Goal: Task Accomplishment & Management: Manage account settings

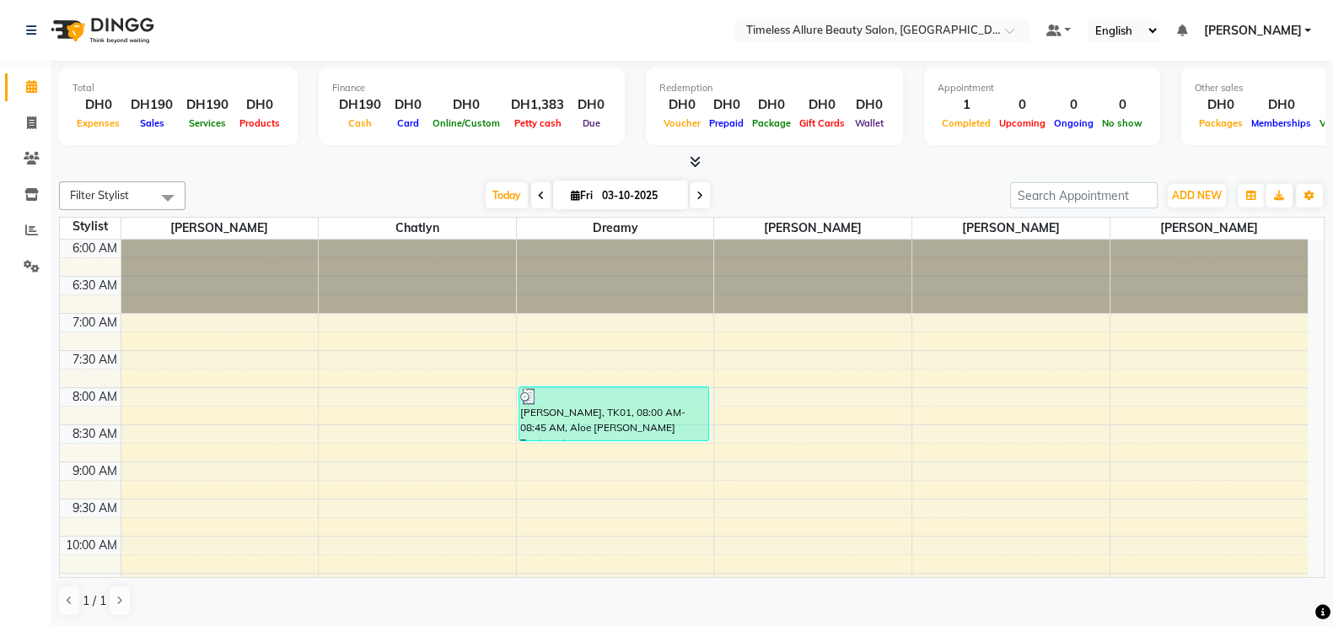
scroll to position [150, 0]
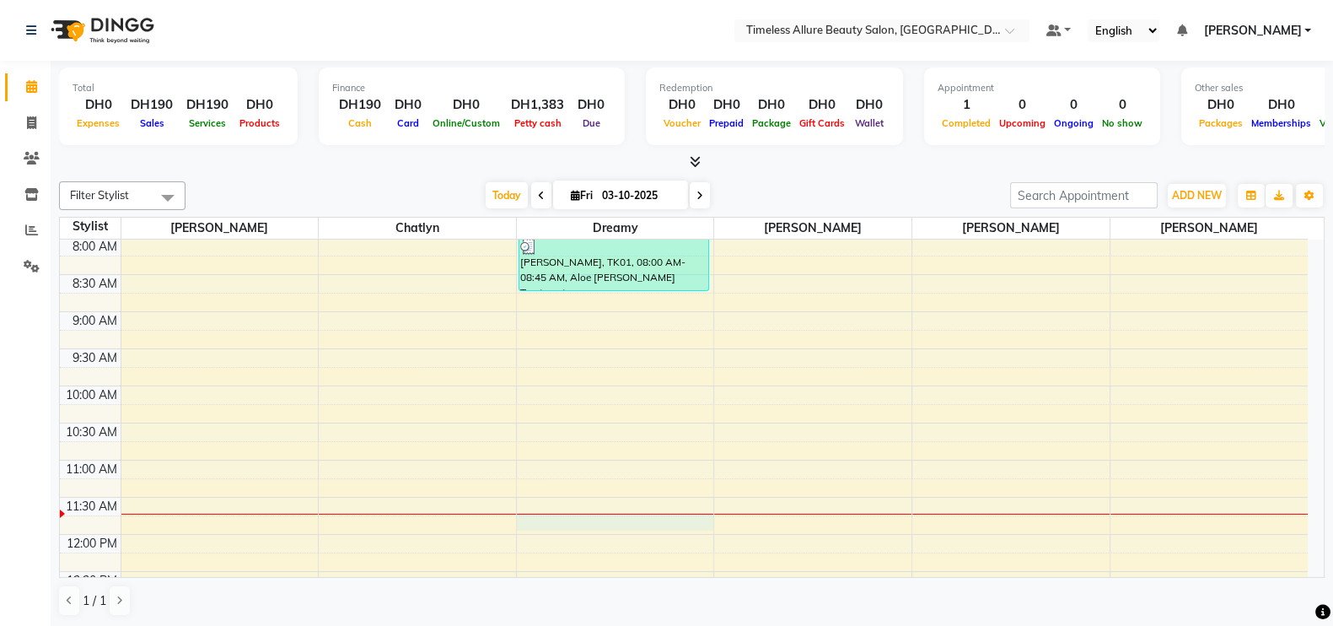
click at [712, 520] on div "6:00 AM 6:30 AM 7:00 AM 7:30 AM 8:00 AM 8:30 AM 9:00 AM 9:30 AM 10:00 AM 10:30 …" at bounding box center [684, 533] width 1248 height 889
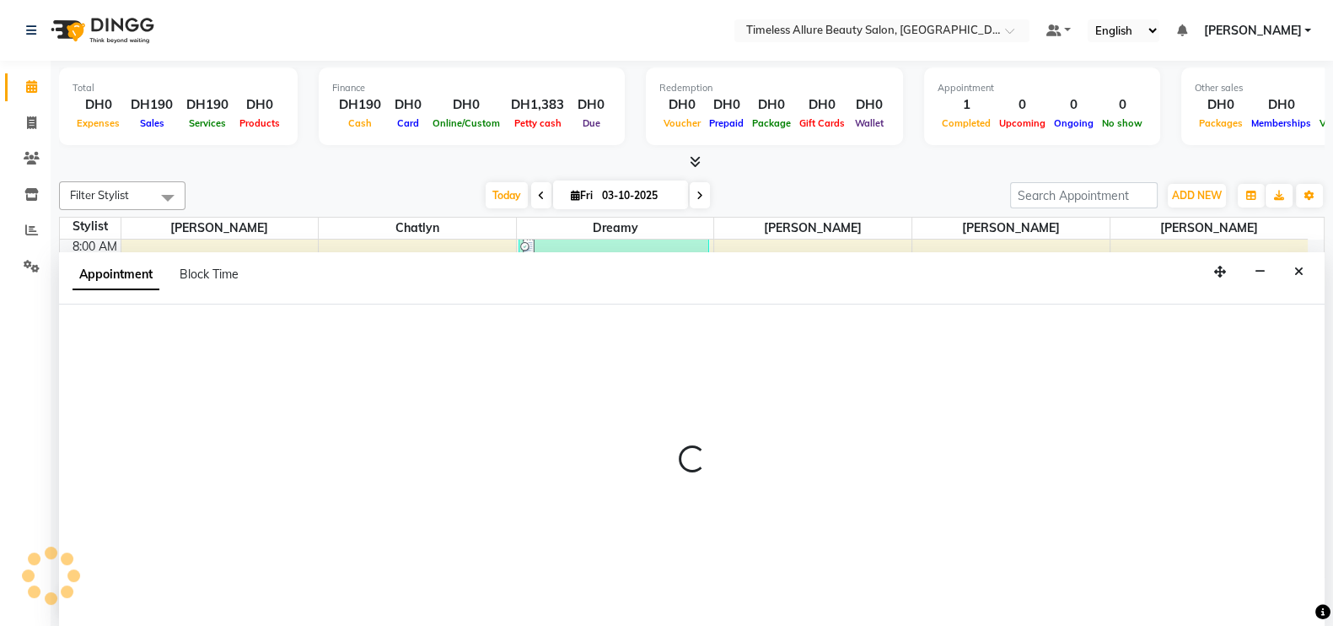
scroll to position [1, 0]
select select "61545"
select select "705"
select select "tentative"
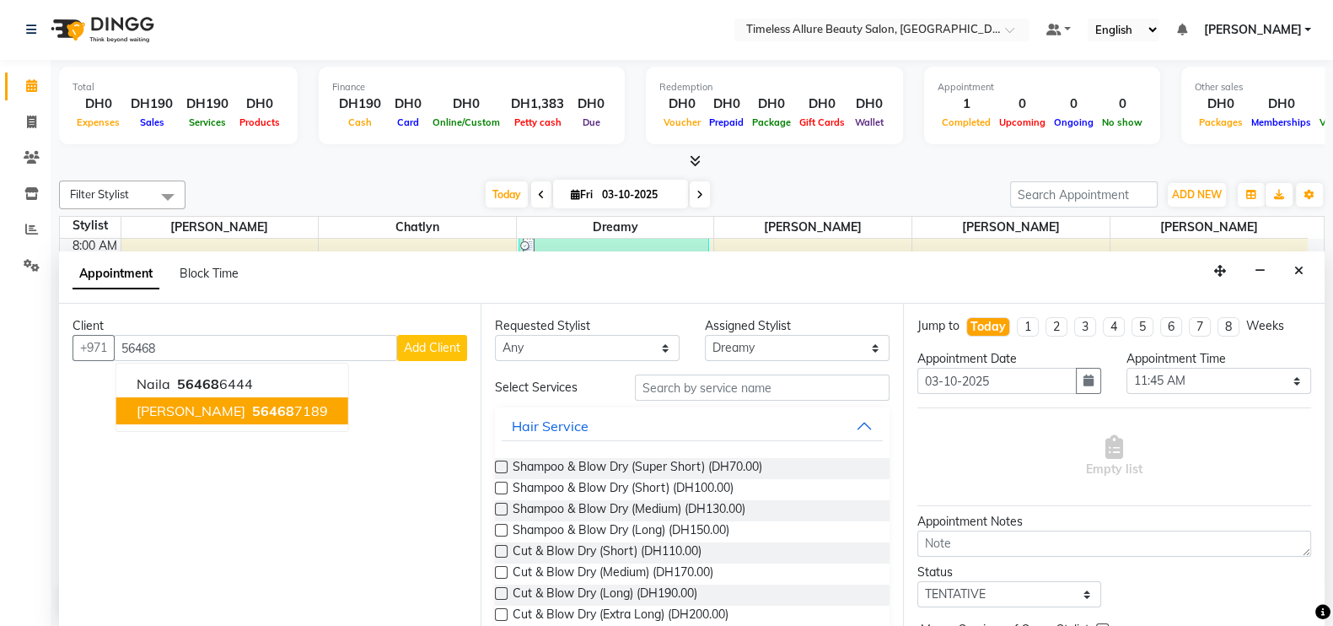
click at [252, 413] on span "56468" at bounding box center [273, 410] width 42 height 17
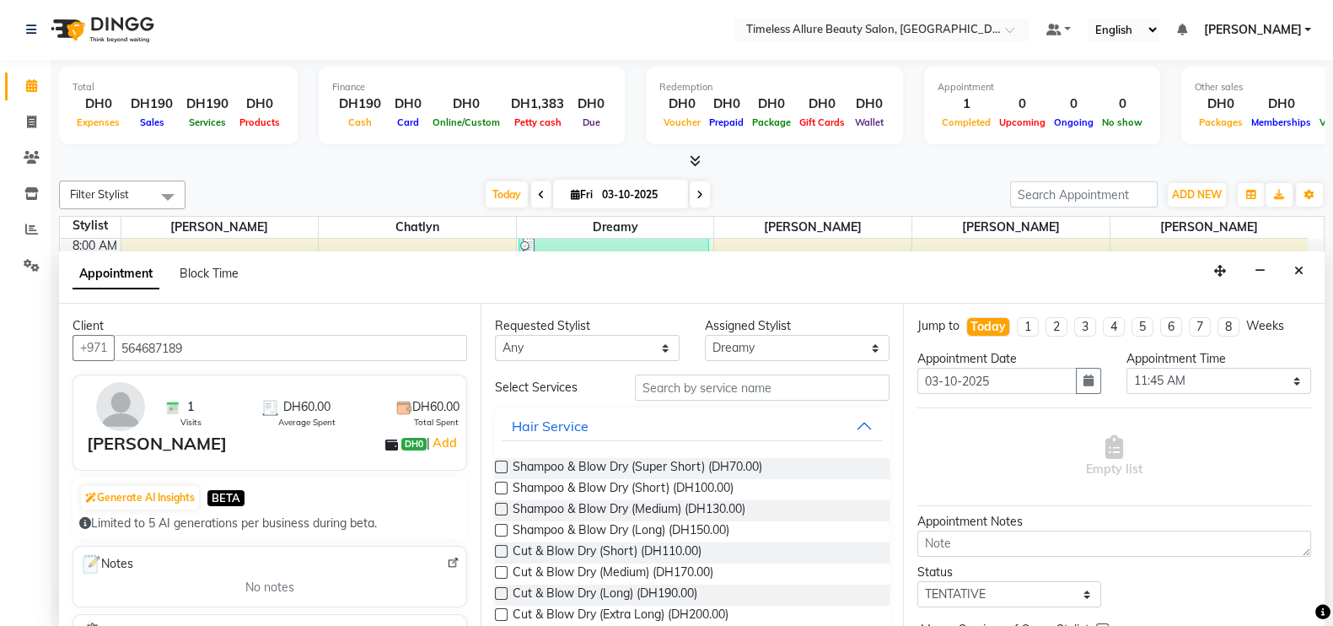
type input "564687189"
click at [734, 383] on input "text" at bounding box center [762, 387] width 255 height 26
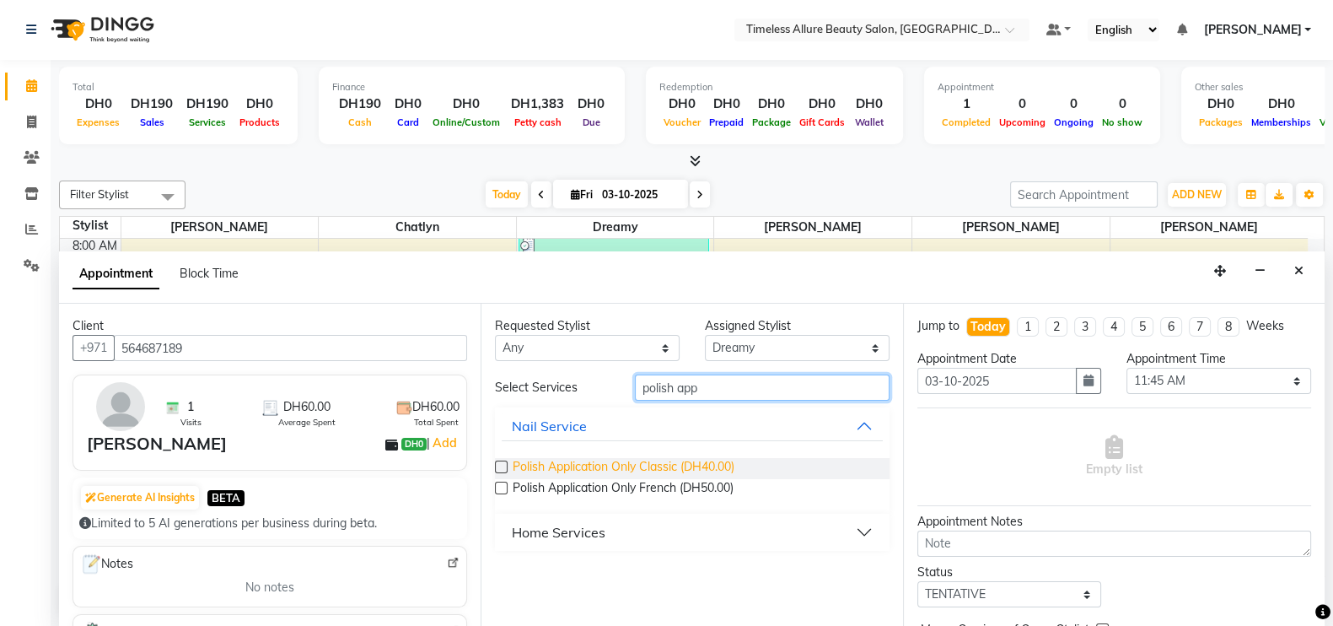
type input "polish app"
click at [630, 461] on span "Polish Application Only Classic (DH40.00)" at bounding box center [624, 468] width 222 height 21
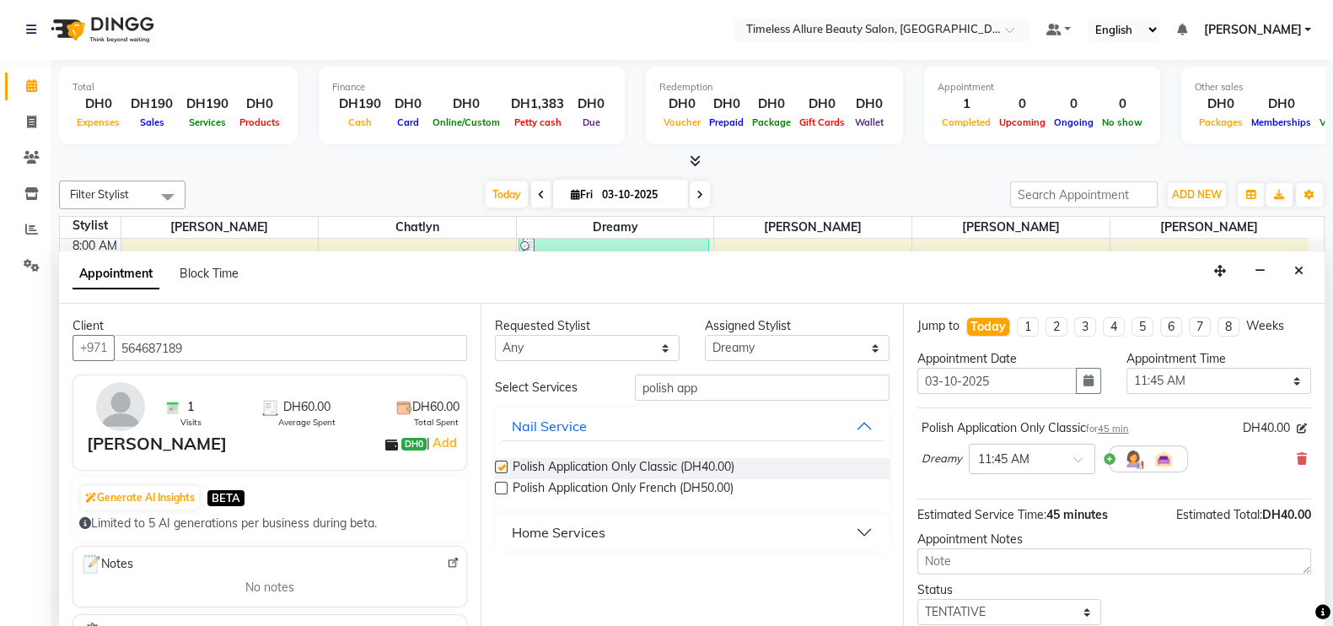
checkbox input "false"
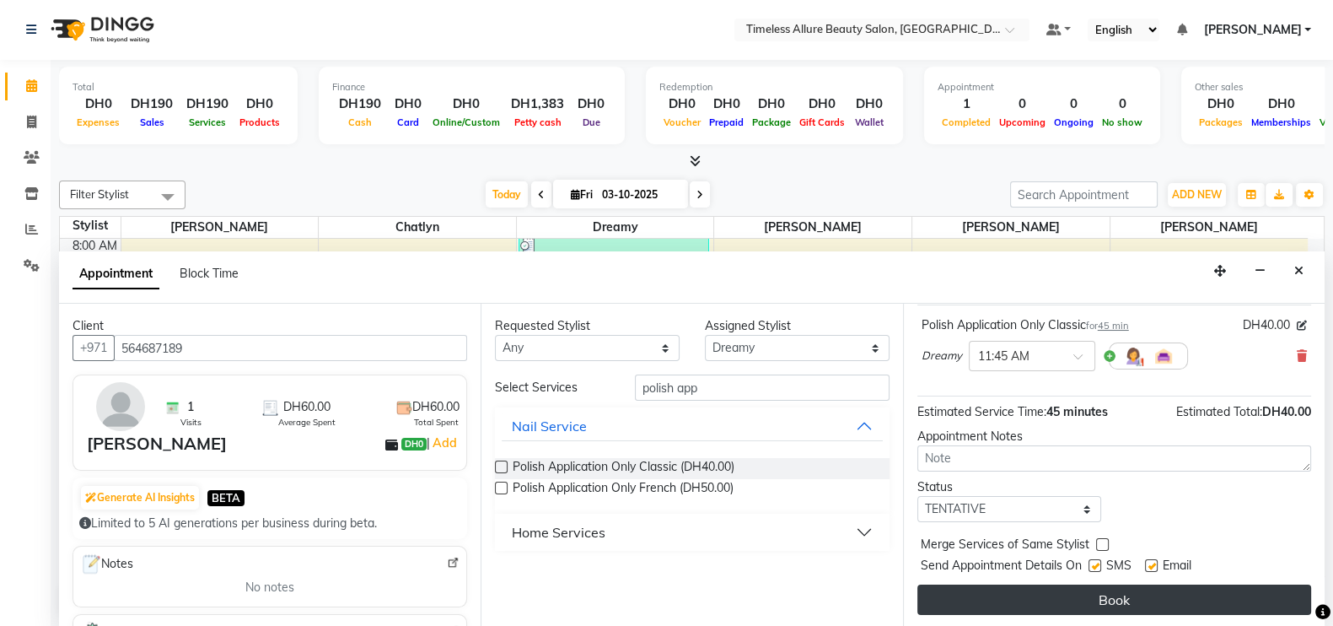
click at [1113, 605] on button "Book" at bounding box center [1114, 599] width 394 height 30
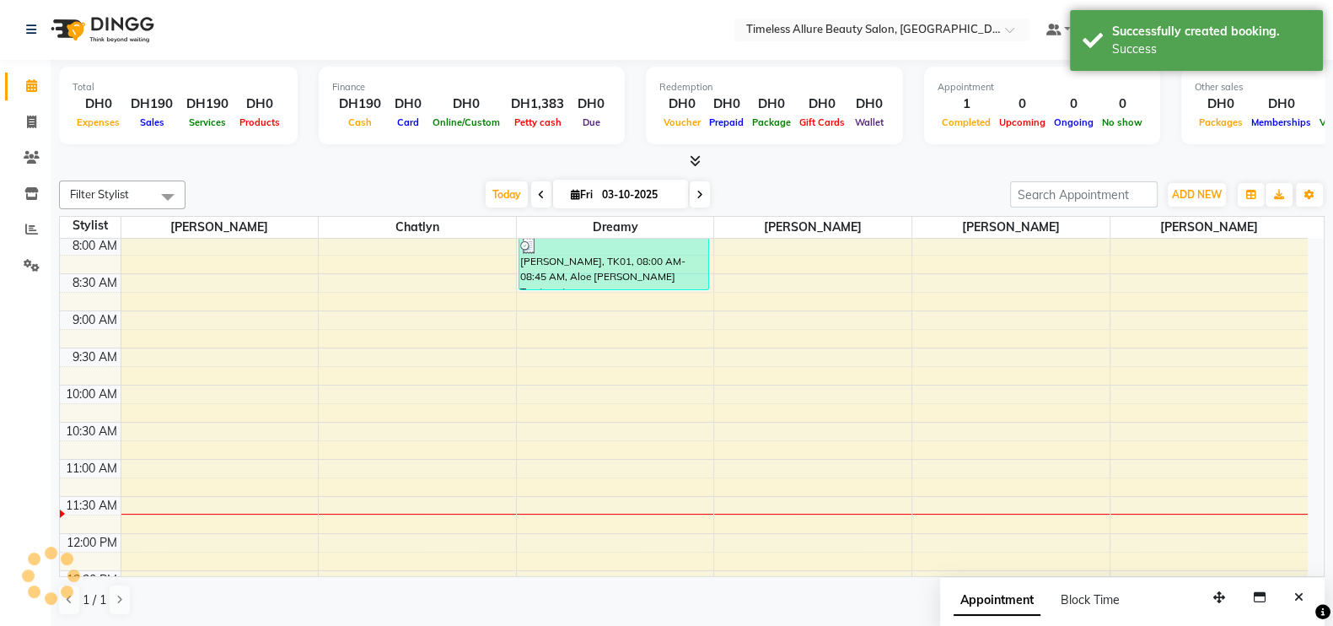
scroll to position [0, 0]
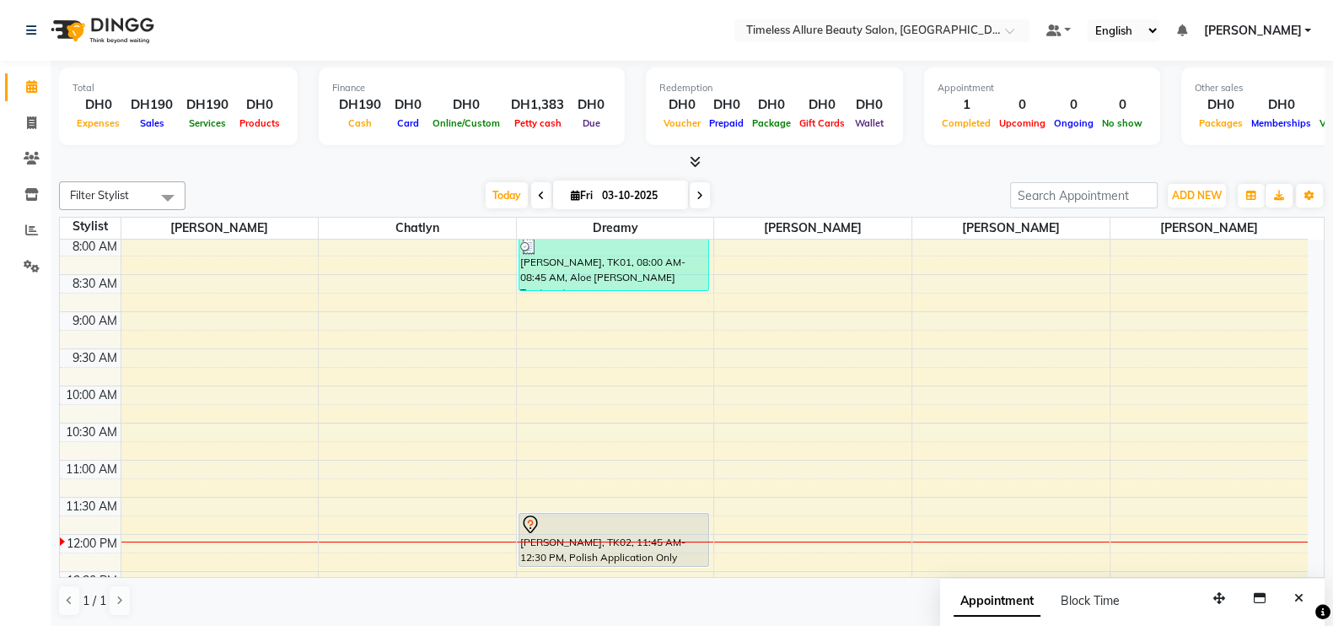
click at [699, 197] on icon at bounding box center [699, 196] width 7 height 10
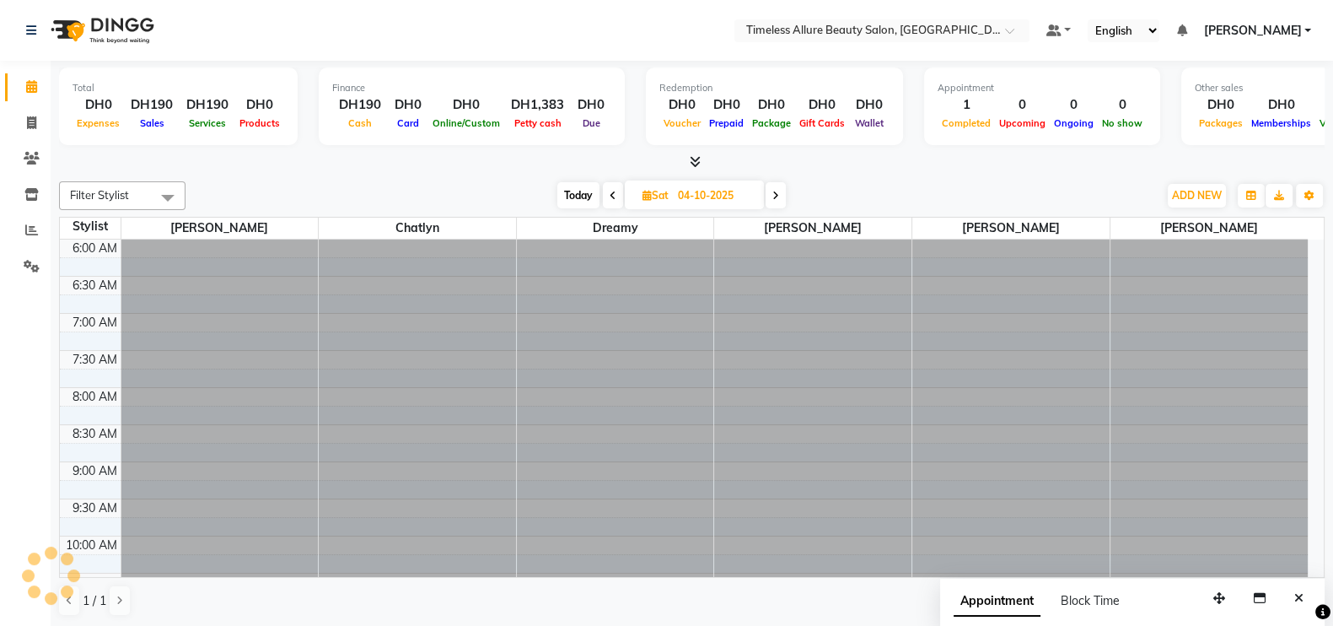
scroll to position [443, 0]
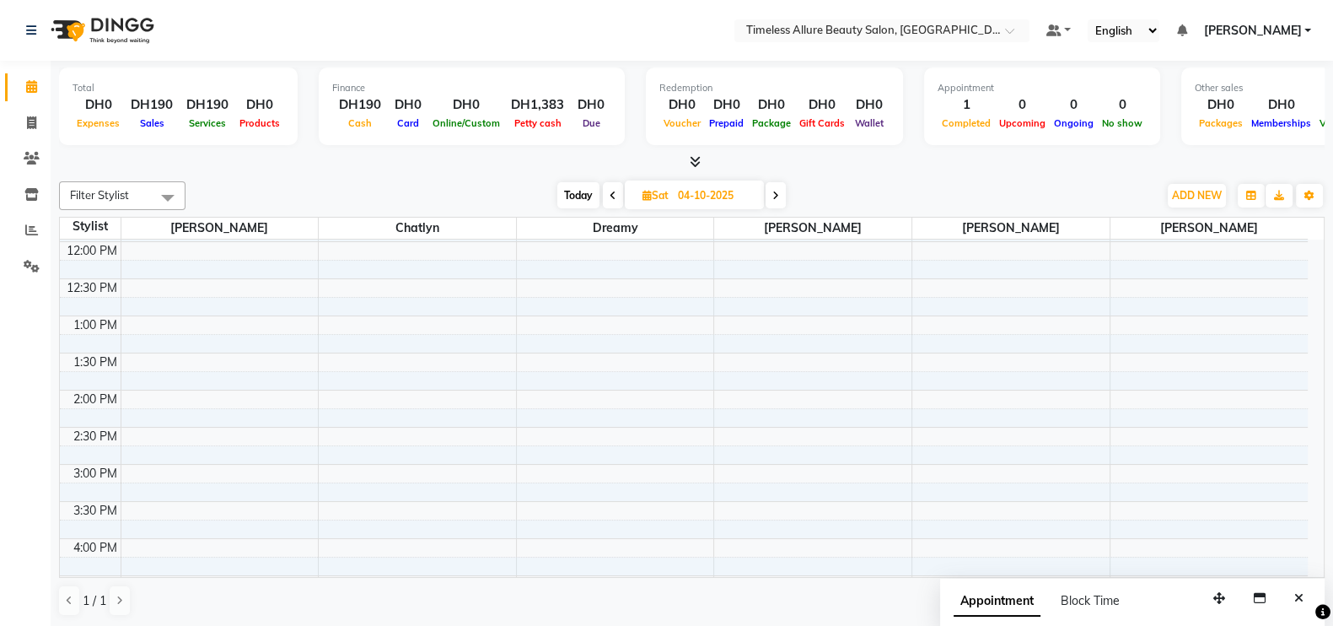
click at [783, 193] on span at bounding box center [776, 195] width 20 height 26
click at [613, 196] on icon at bounding box center [612, 196] width 7 height 10
click at [613, 196] on icon at bounding box center [613, 196] width 7 height 10
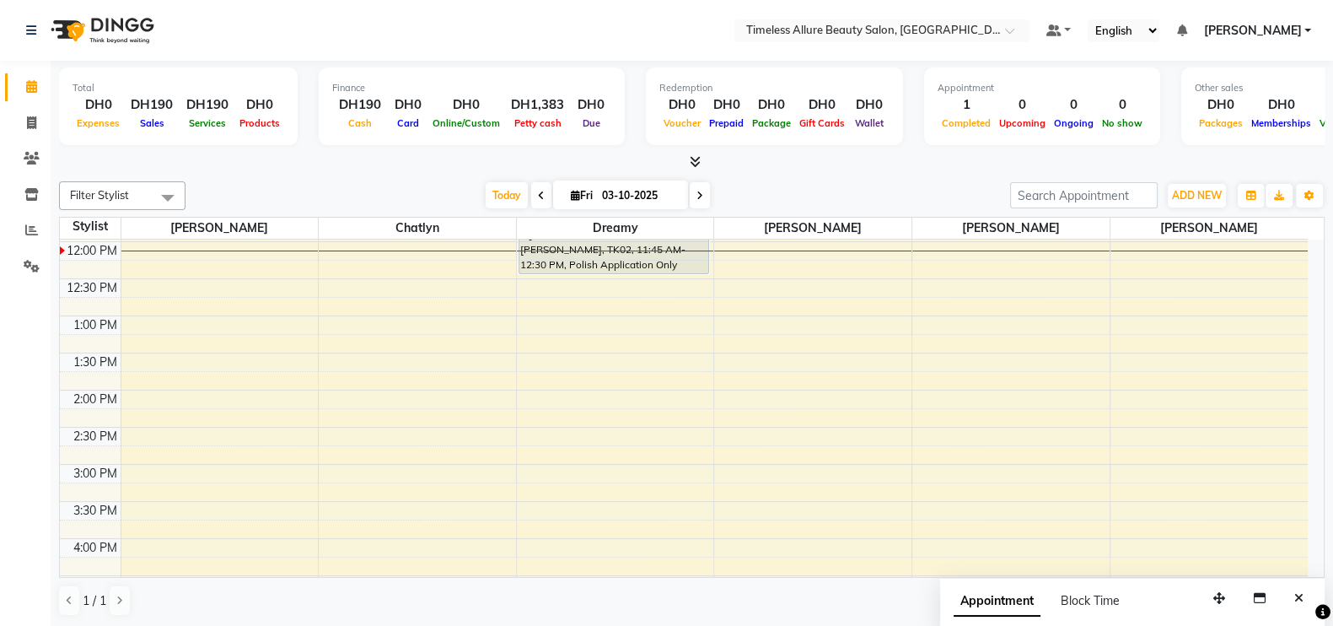
click at [541, 191] on span at bounding box center [541, 195] width 20 height 26
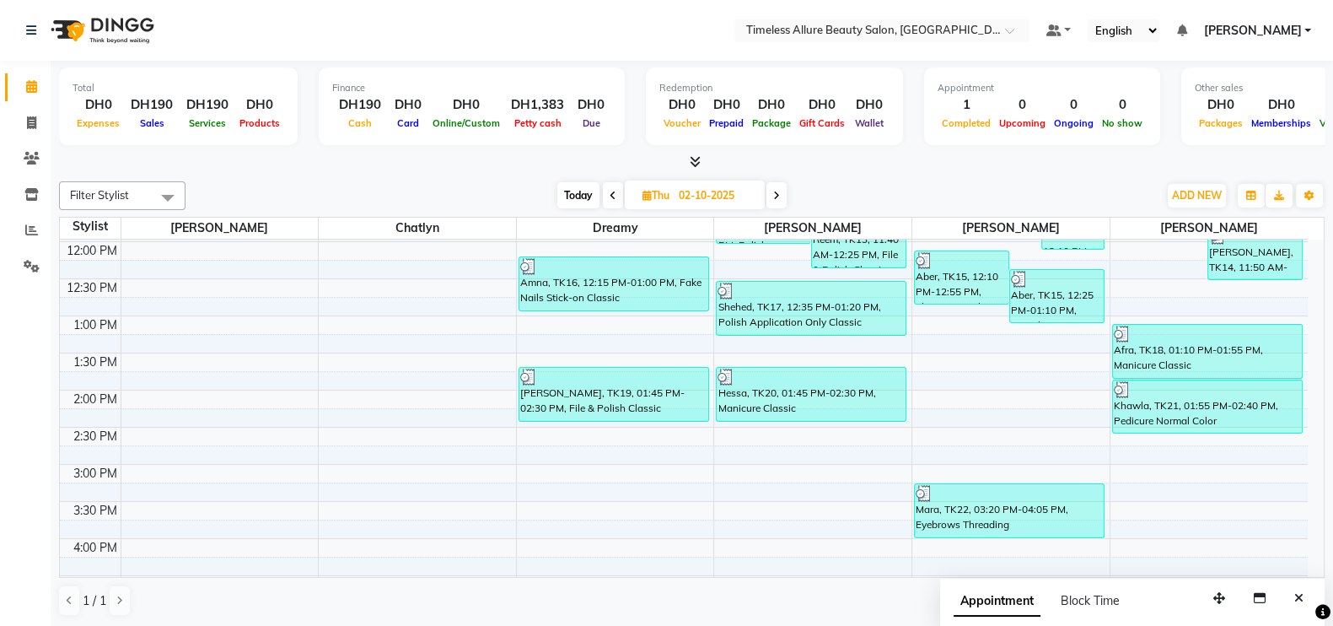
click at [780, 196] on span at bounding box center [776, 195] width 20 height 26
type input "03-10-2025"
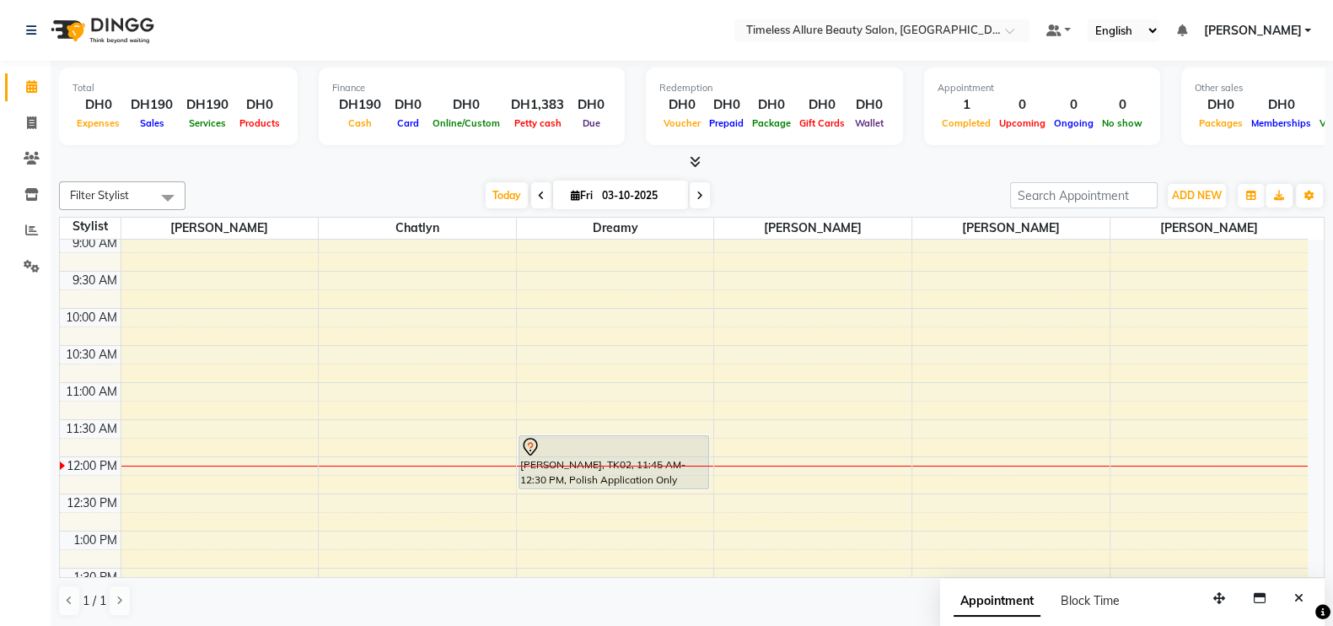
scroll to position [333, 0]
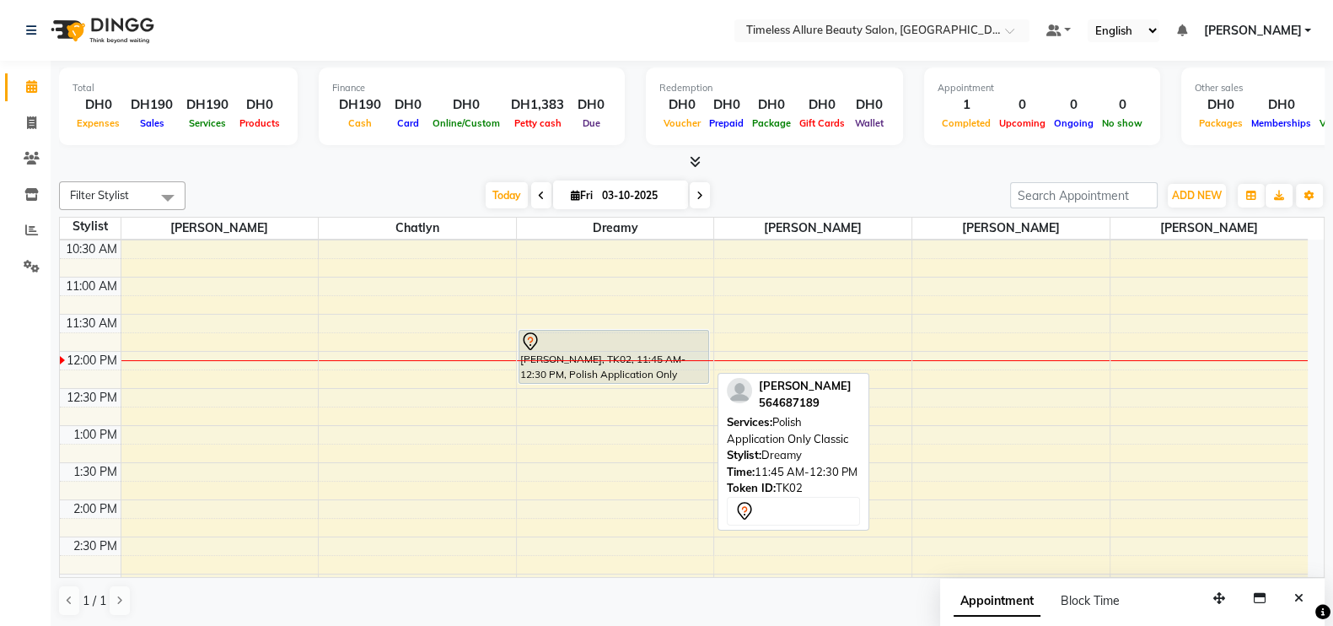
click at [606, 348] on div "[PERSON_NAME], TK02, 11:45 AM-12:30 PM, Polish Application Only Classic" at bounding box center [613, 357] width 189 height 52
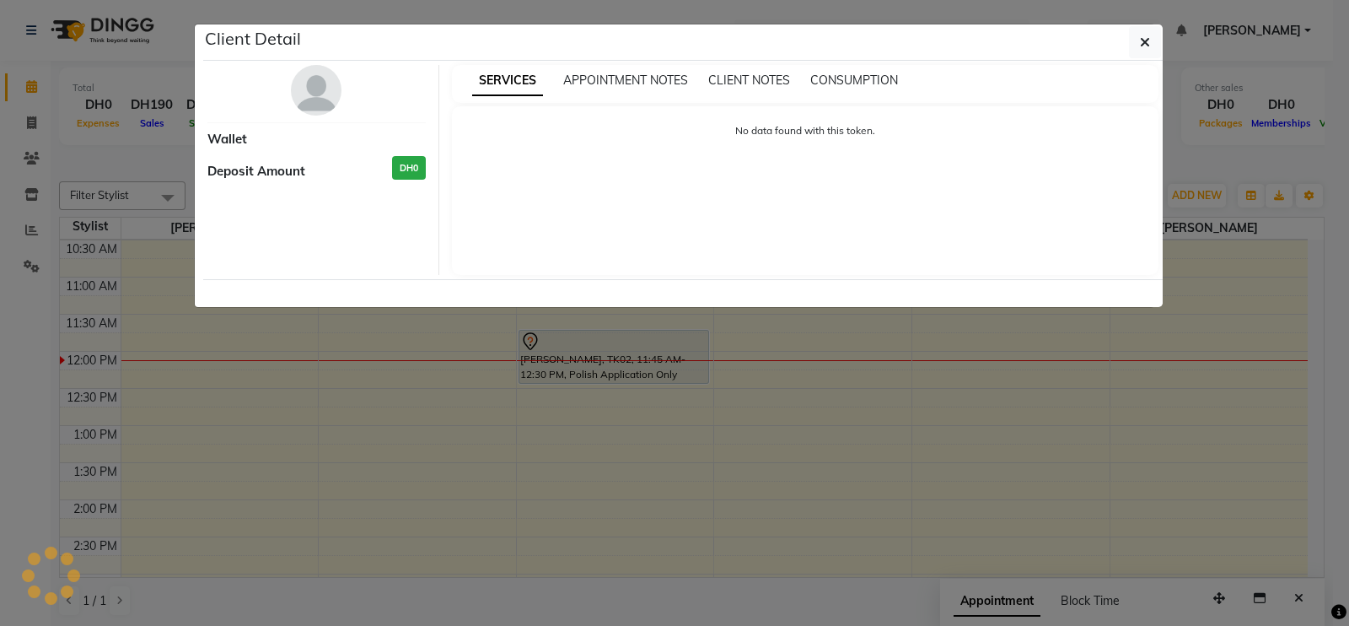
select select "7"
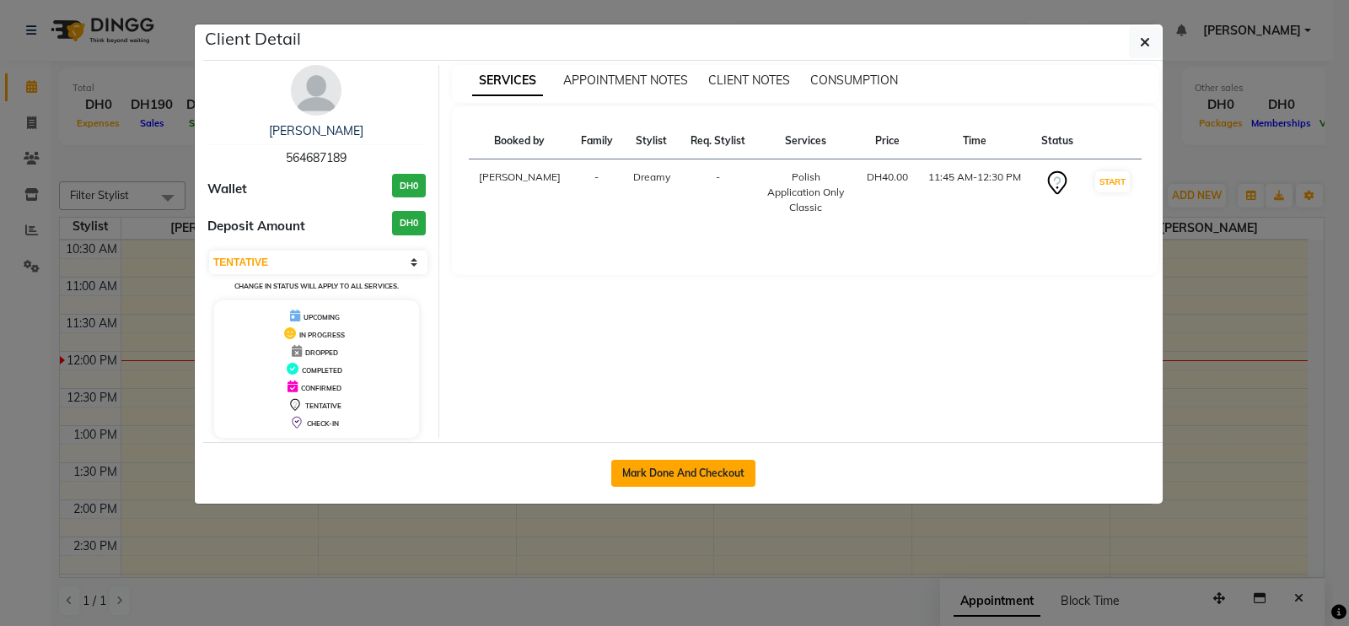
click at [684, 474] on button "Mark Done And Checkout" at bounding box center [683, 472] width 144 height 27
select select "service"
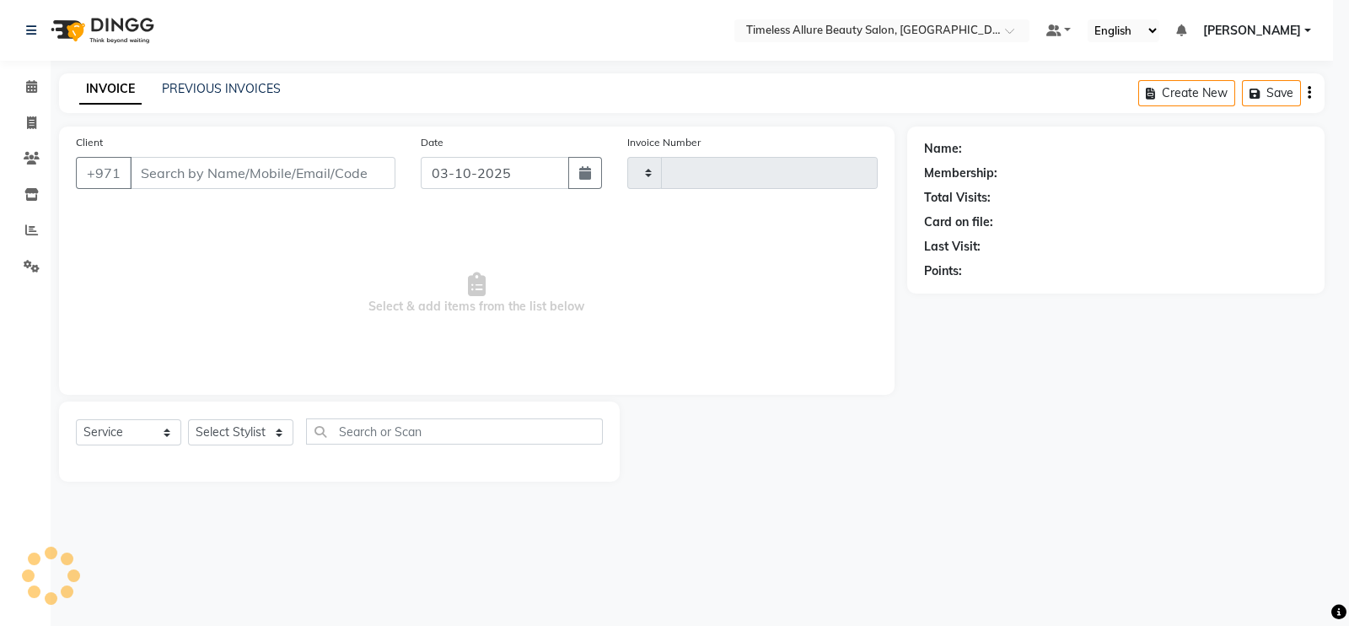
type input "0988"
select select "7126"
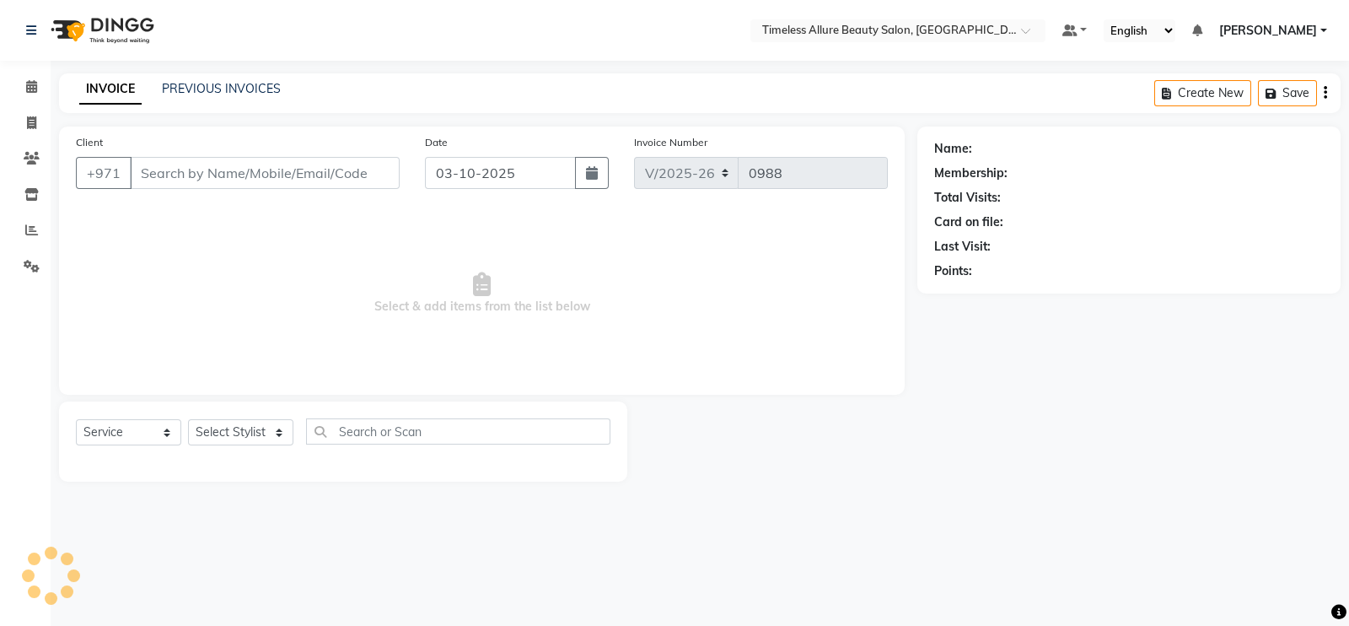
type input "564687189"
select select "61545"
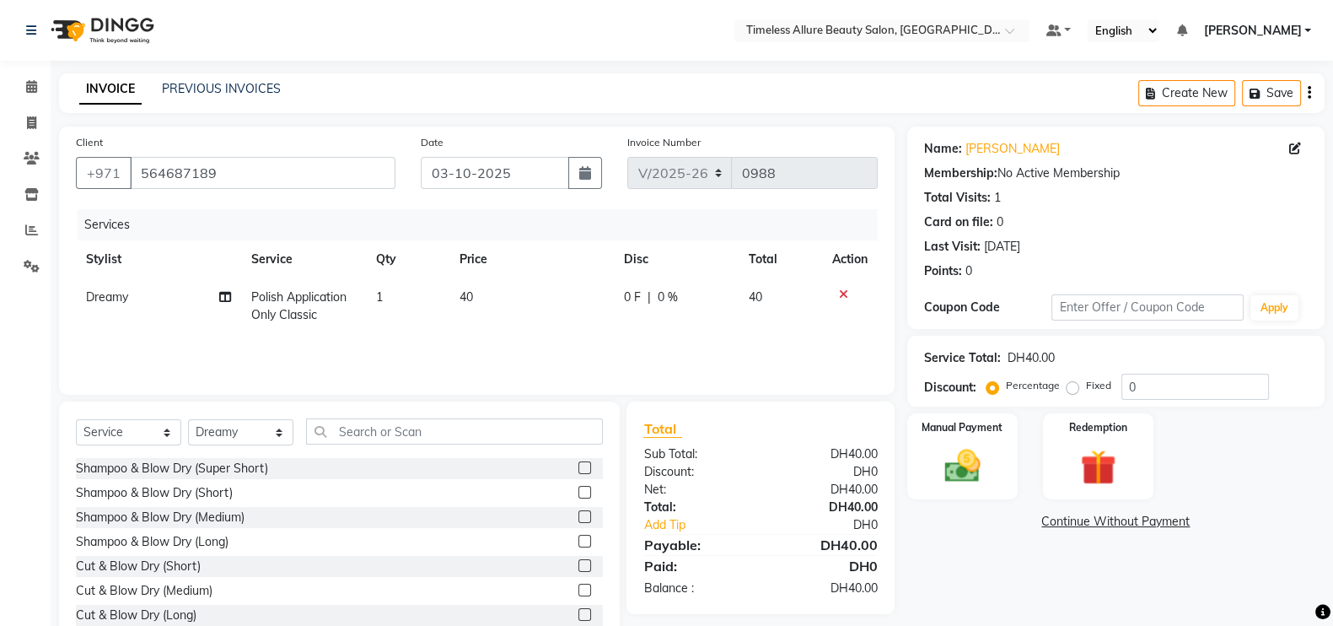
click at [635, 302] on span "0 F" at bounding box center [632, 297] width 17 height 18
select select "61545"
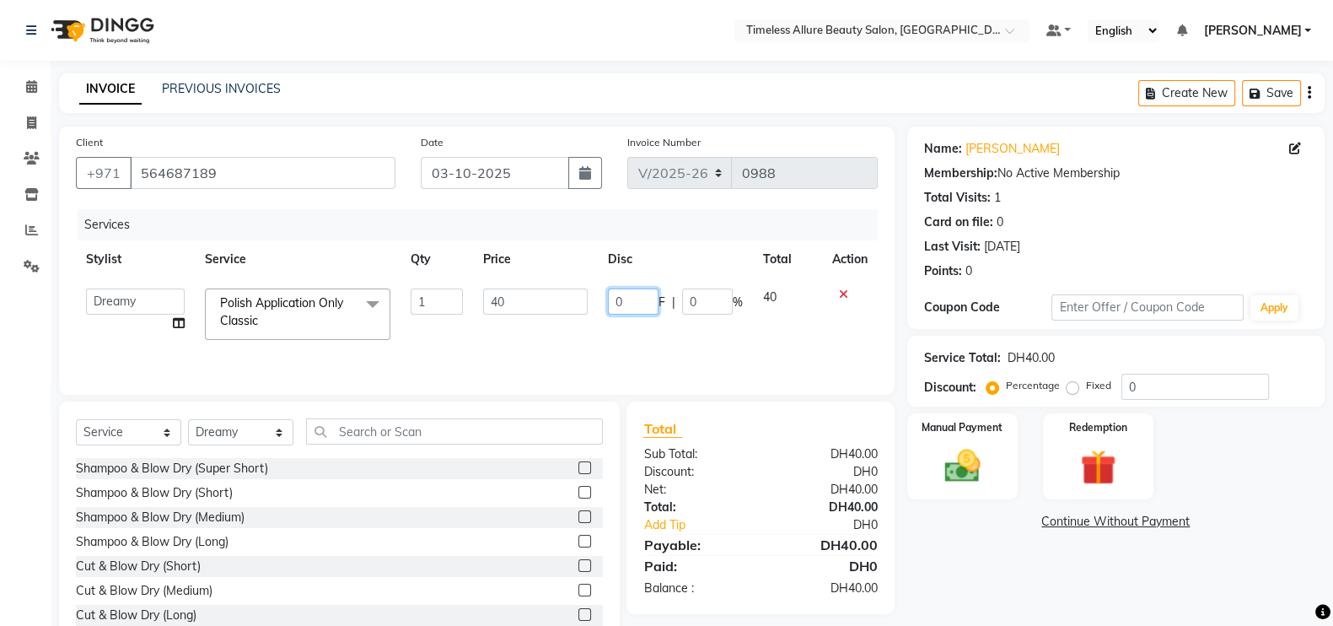
click at [635, 302] on input "0" at bounding box center [633, 301] width 51 height 26
type input "05"
click at [646, 338] on div "Services Stylist Service Qty Price Disc Total Action [PERSON_NAME] Dreamy [PERS…" at bounding box center [477, 293] width 802 height 169
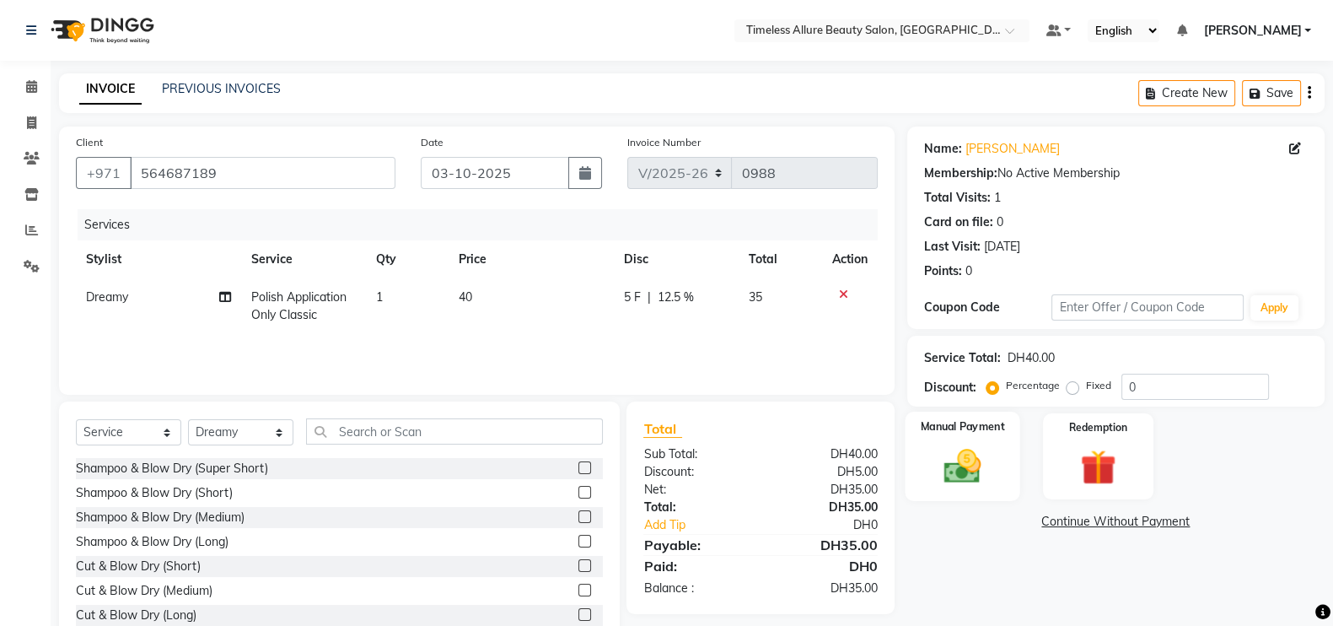
click at [957, 470] on img at bounding box center [962, 465] width 60 height 42
click at [1150, 521] on span "CARD" at bounding box center [1155, 522] width 36 height 19
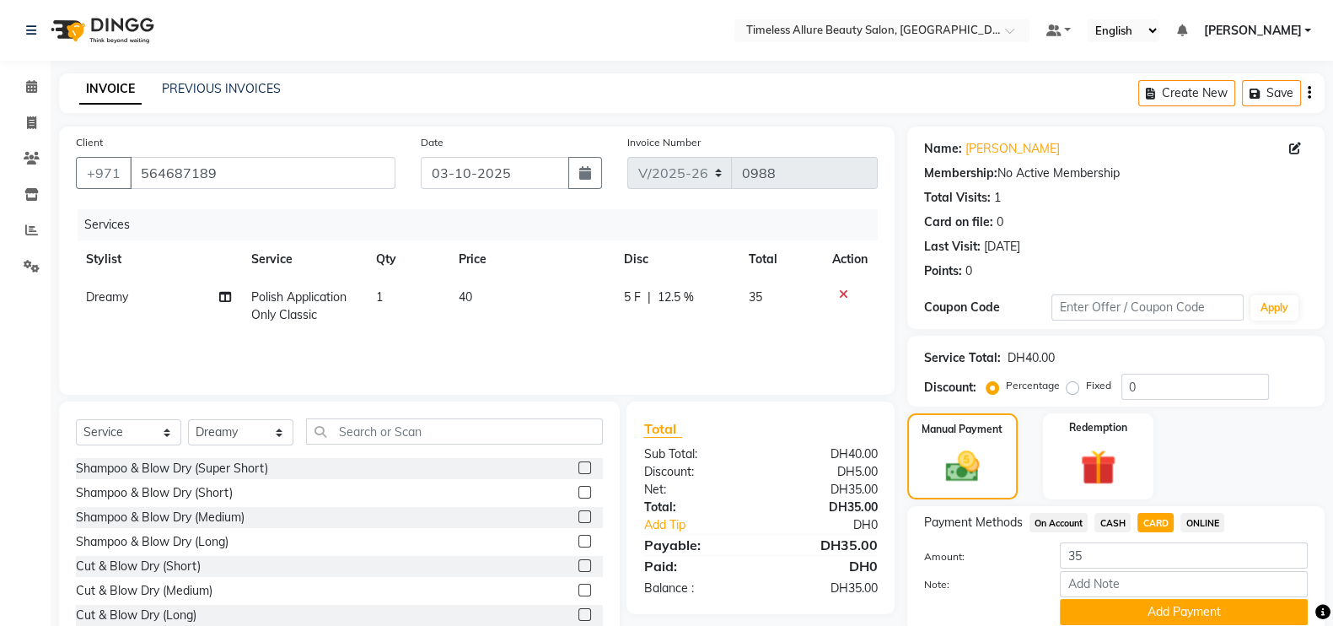
scroll to position [67, 0]
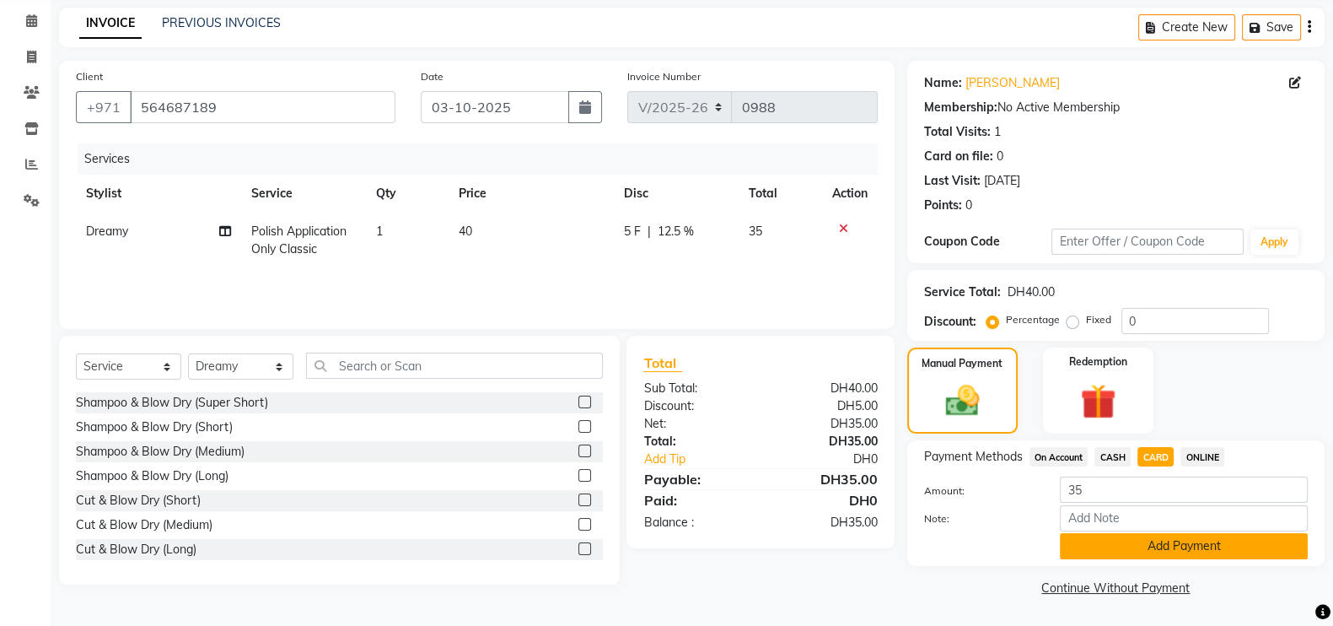
click at [1189, 550] on button "Add Payment" at bounding box center [1184, 546] width 248 height 26
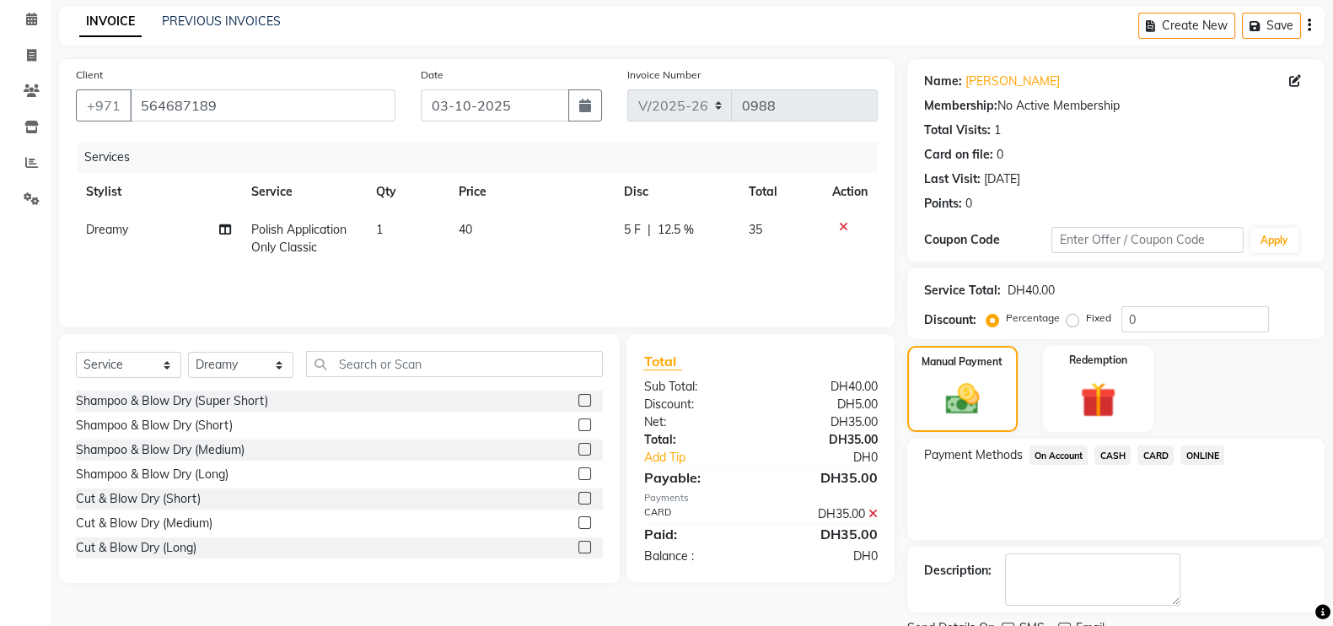
scroll to position [136, 0]
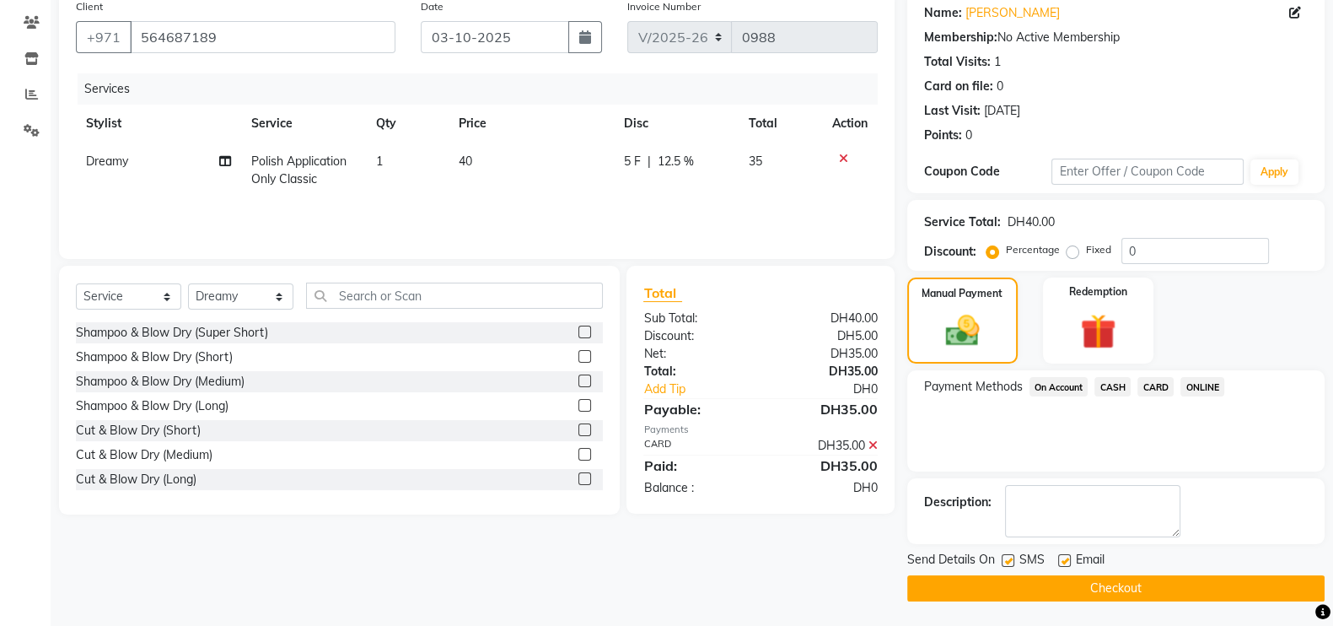
click at [1127, 588] on button "Checkout" at bounding box center [1115, 588] width 417 height 26
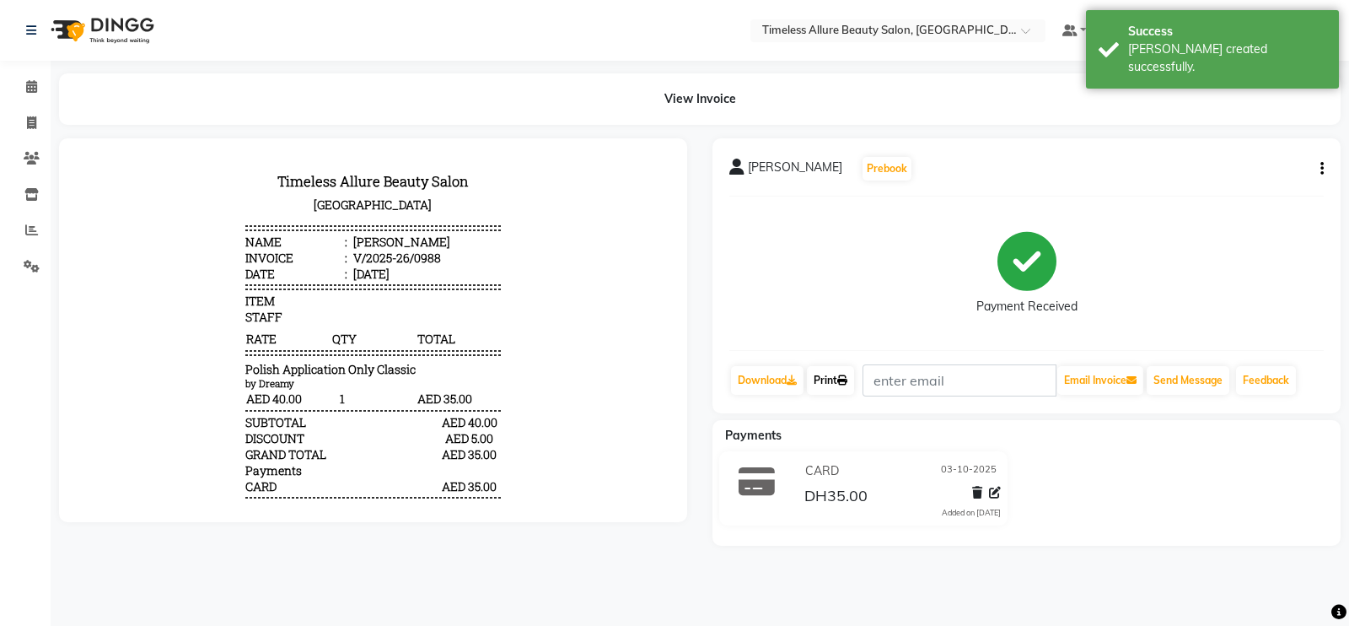
click at [830, 384] on link "Print" at bounding box center [830, 380] width 47 height 29
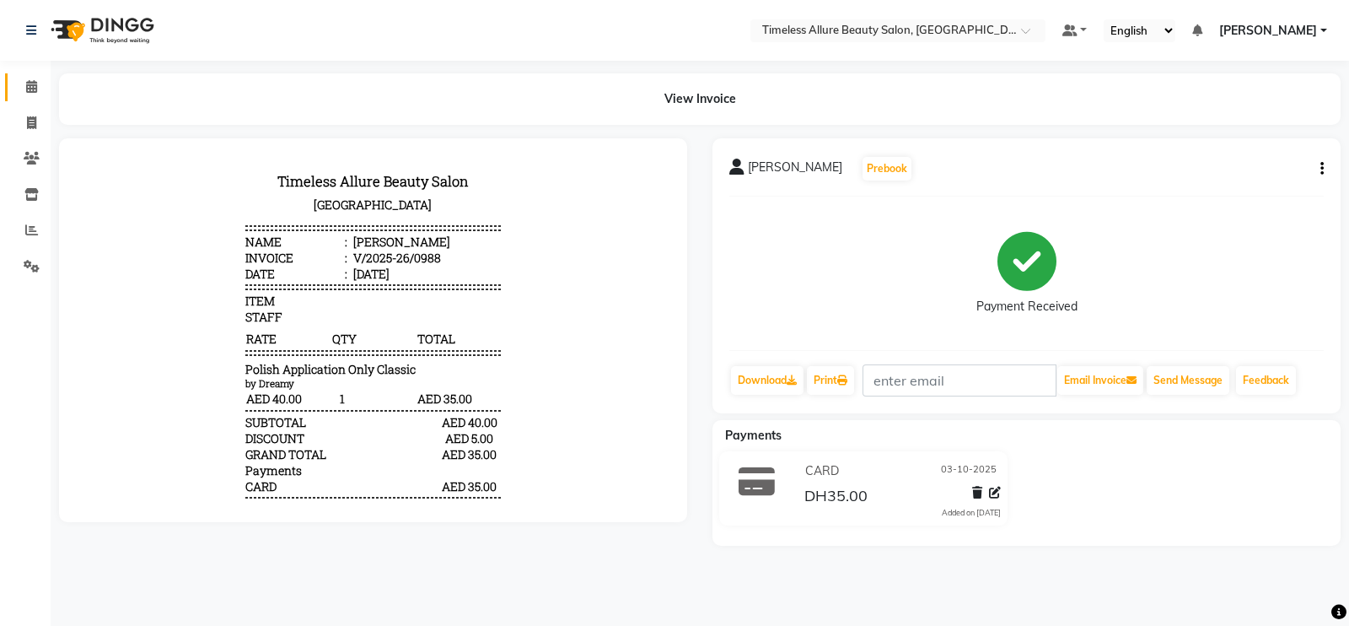
click at [32, 83] on icon at bounding box center [31, 86] width 11 height 13
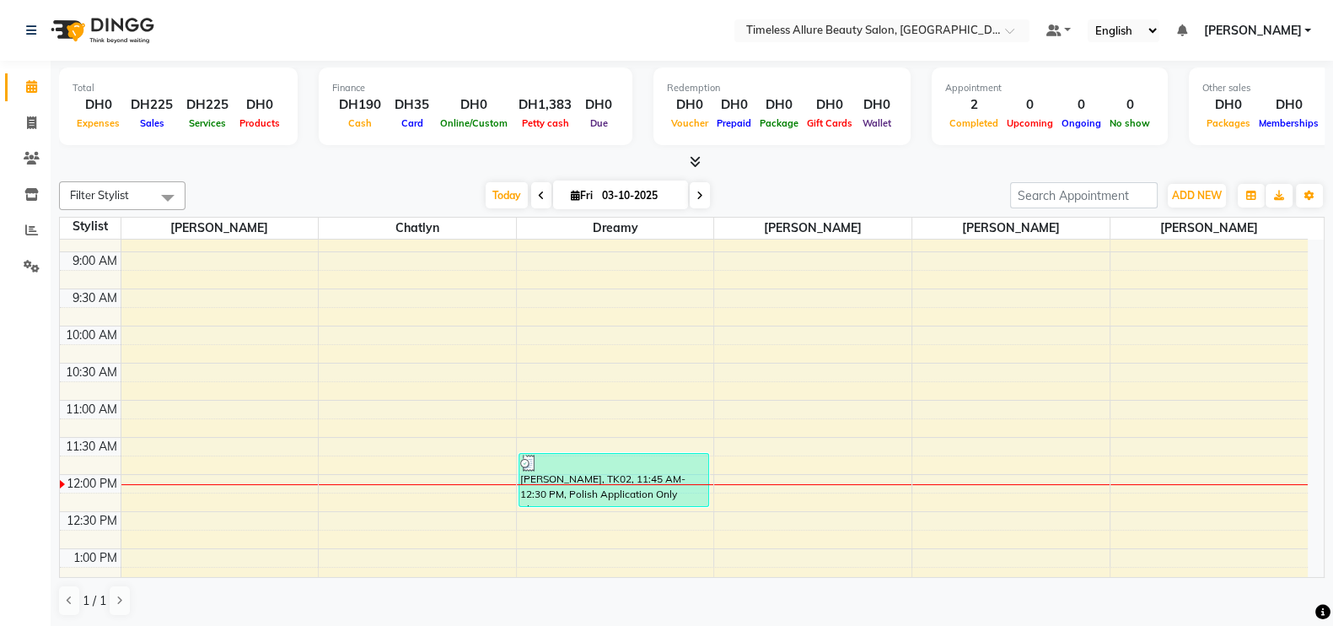
scroll to position [105, 0]
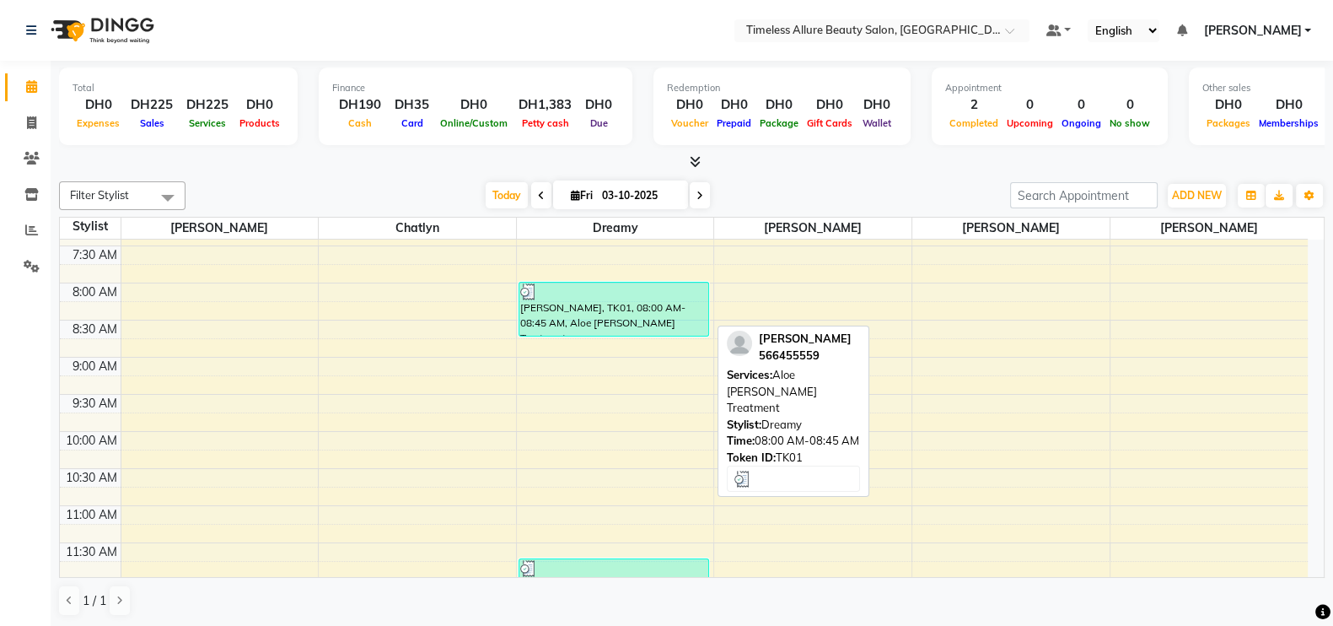
click at [628, 312] on div "[PERSON_NAME], TK01, 08:00 AM-08:45 AM, Aloe [PERSON_NAME] Treatment" at bounding box center [613, 308] width 189 height 53
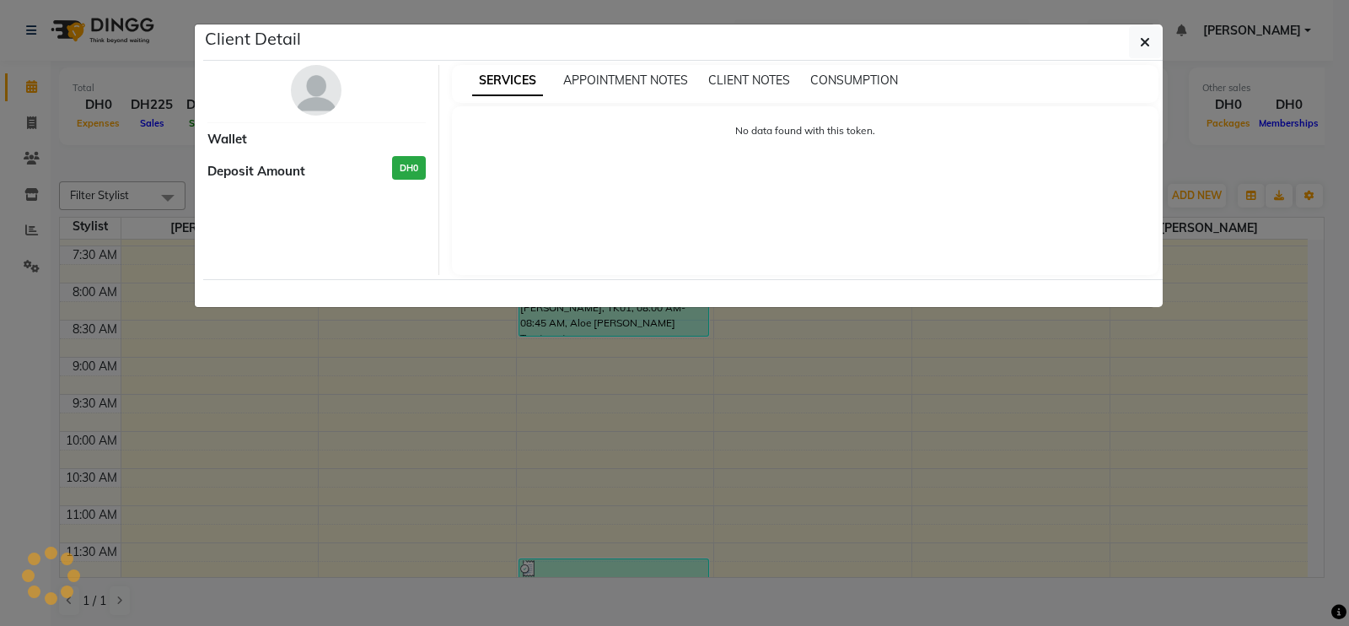
select select "3"
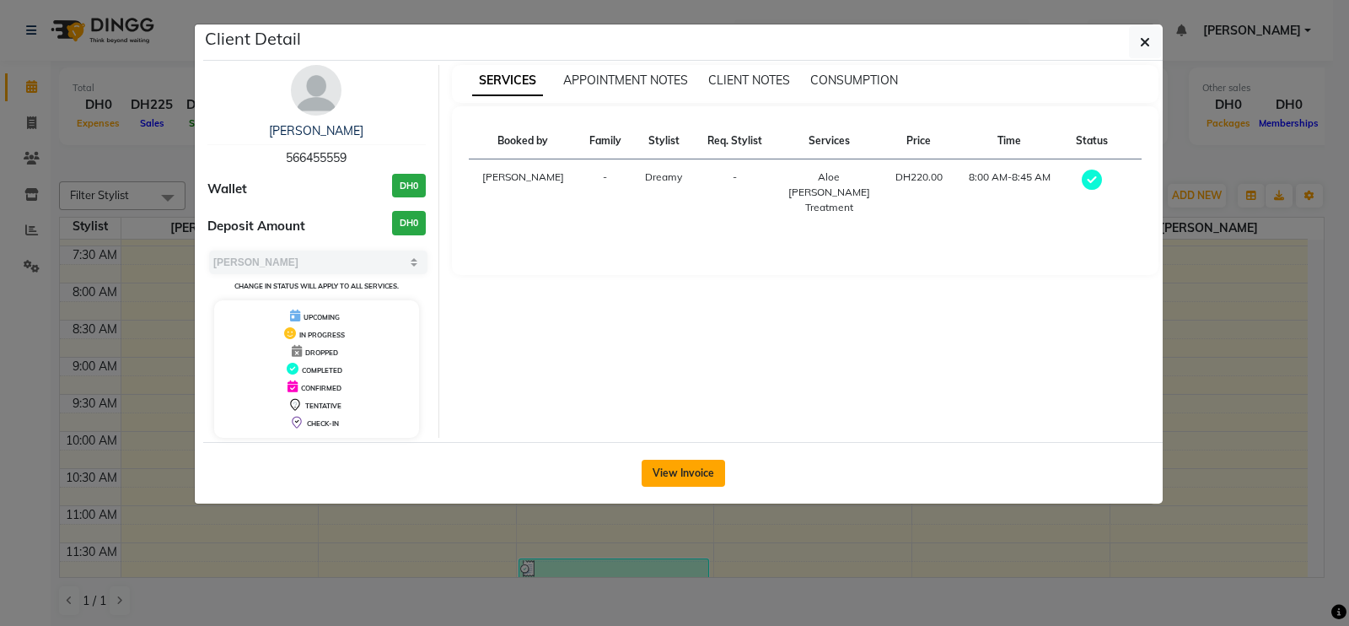
click at [696, 473] on button "View Invoice" at bounding box center [683, 472] width 83 height 27
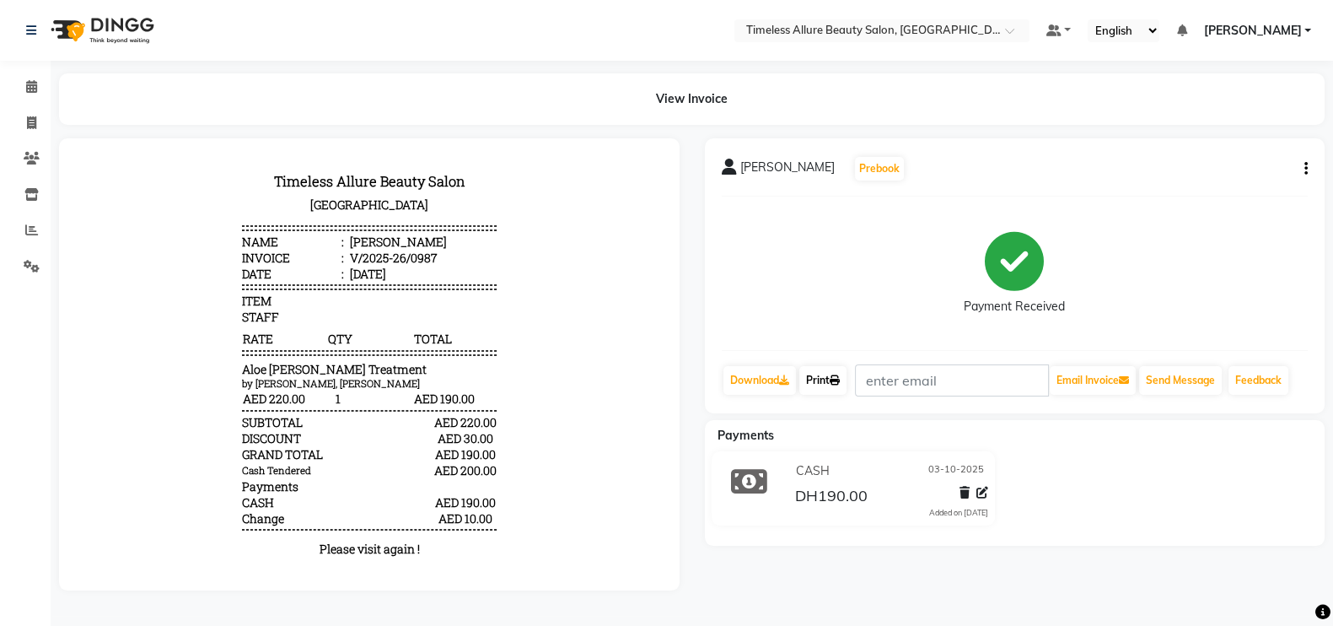
click at [827, 379] on link "Print" at bounding box center [822, 380] width 47 height 29
click at [31, 93] on icon at bounding box center [31, 86] width 11 height 13
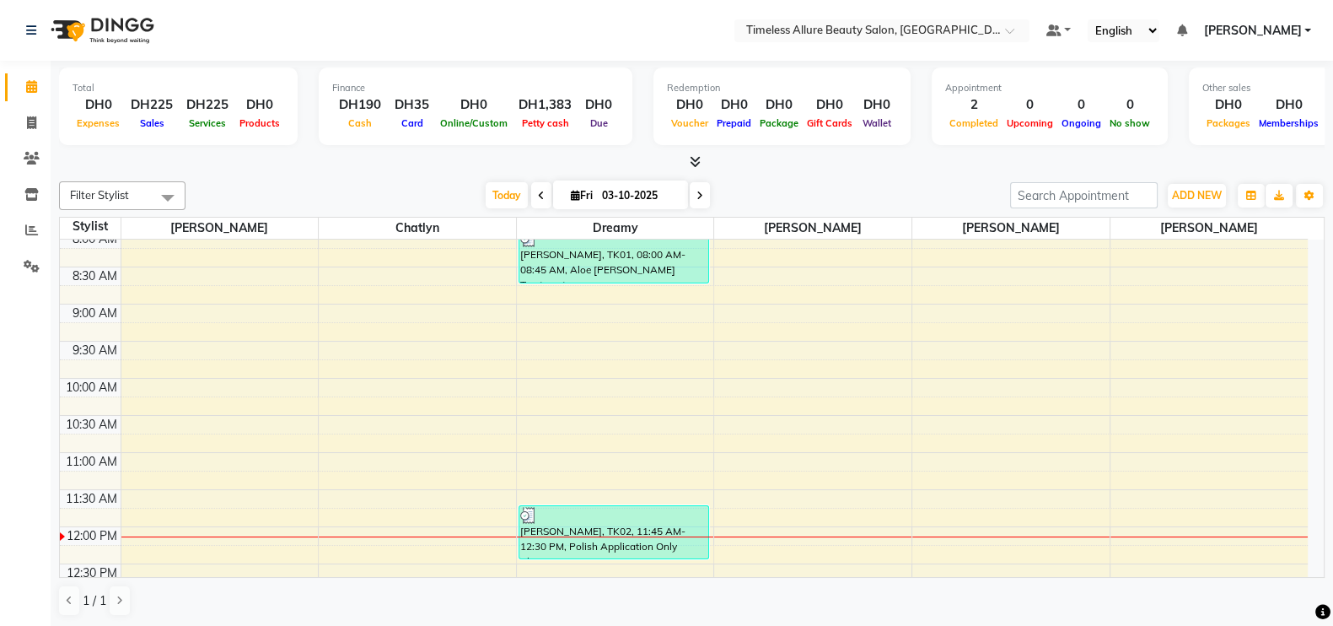
scroll to position [156, 0]
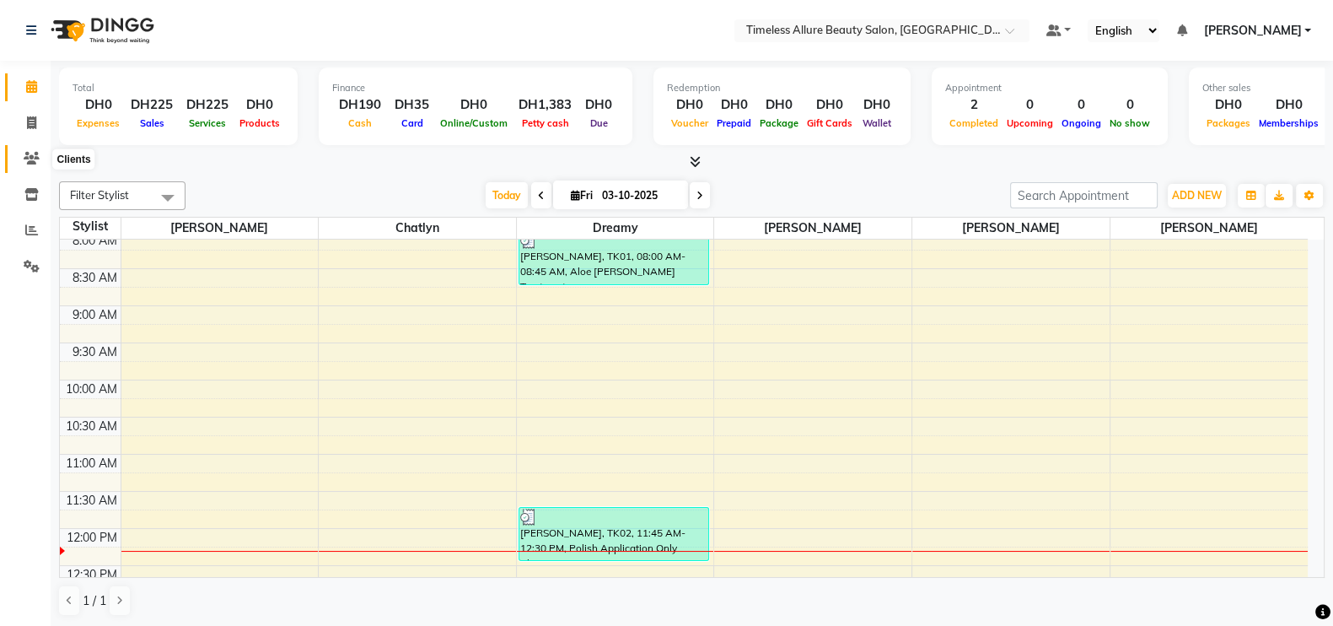
click at [36, 158] on icon at bounding box center [32, 158] width 16 height 13
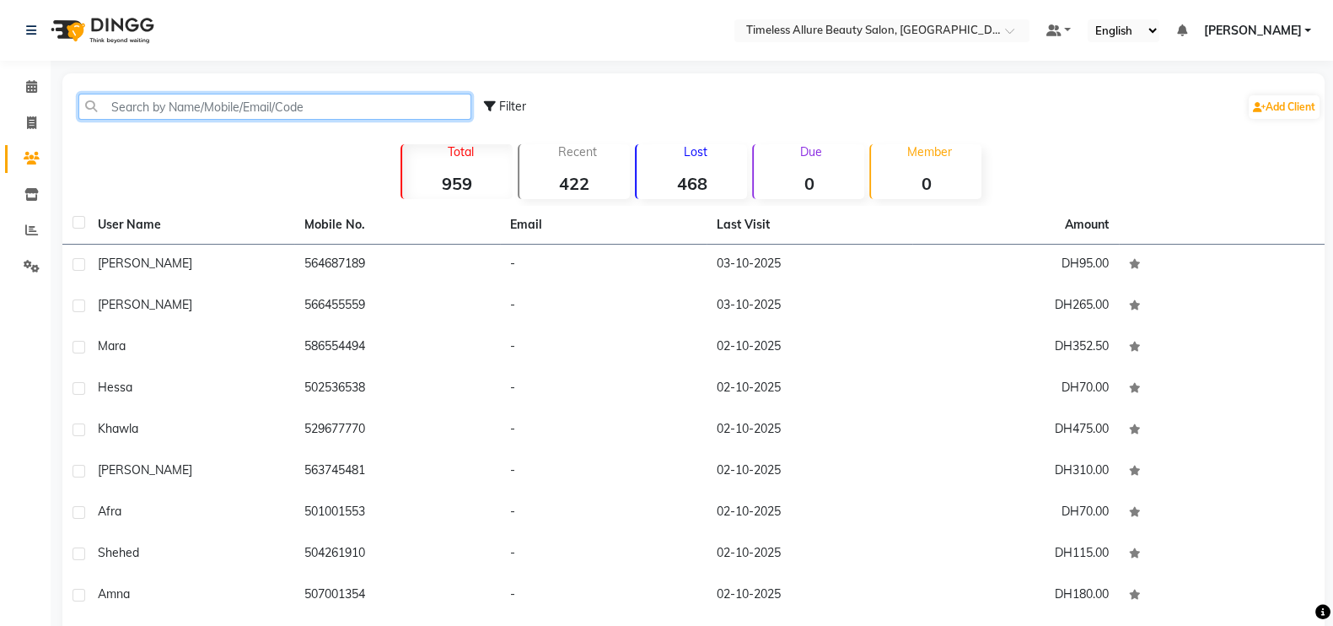
click at [303, 107] on input "text" at bounding box center [274, 107] width 393 height 26
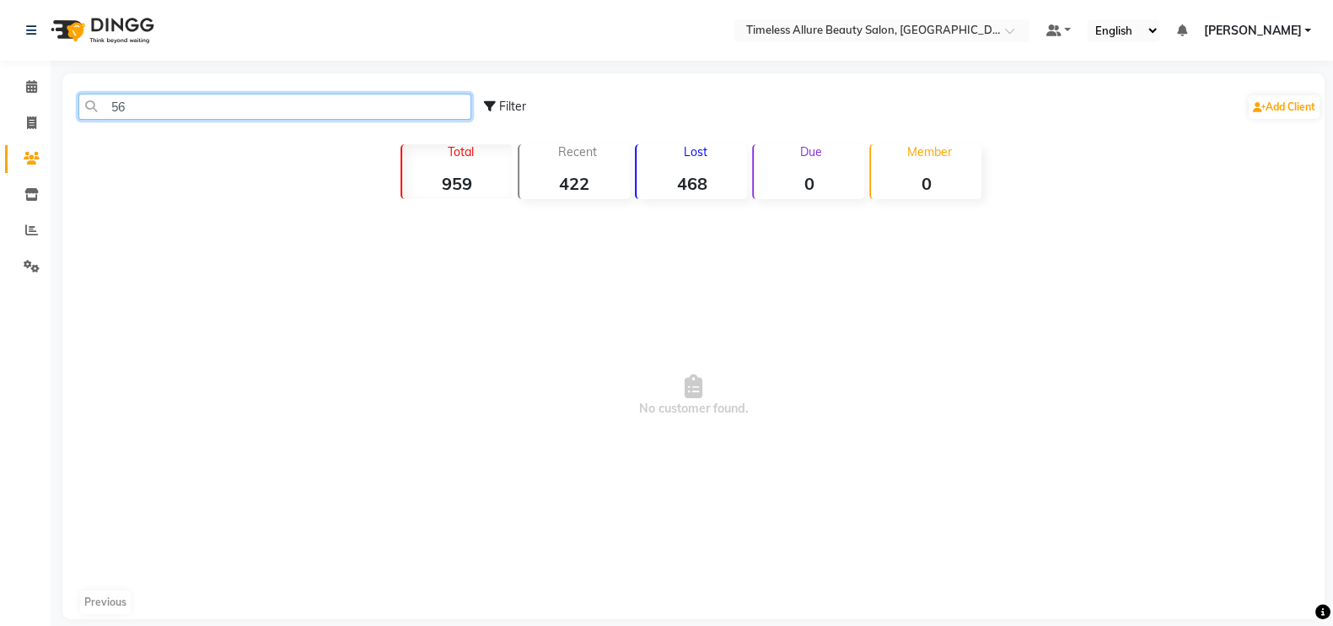
type input "5"
type input "561161818"
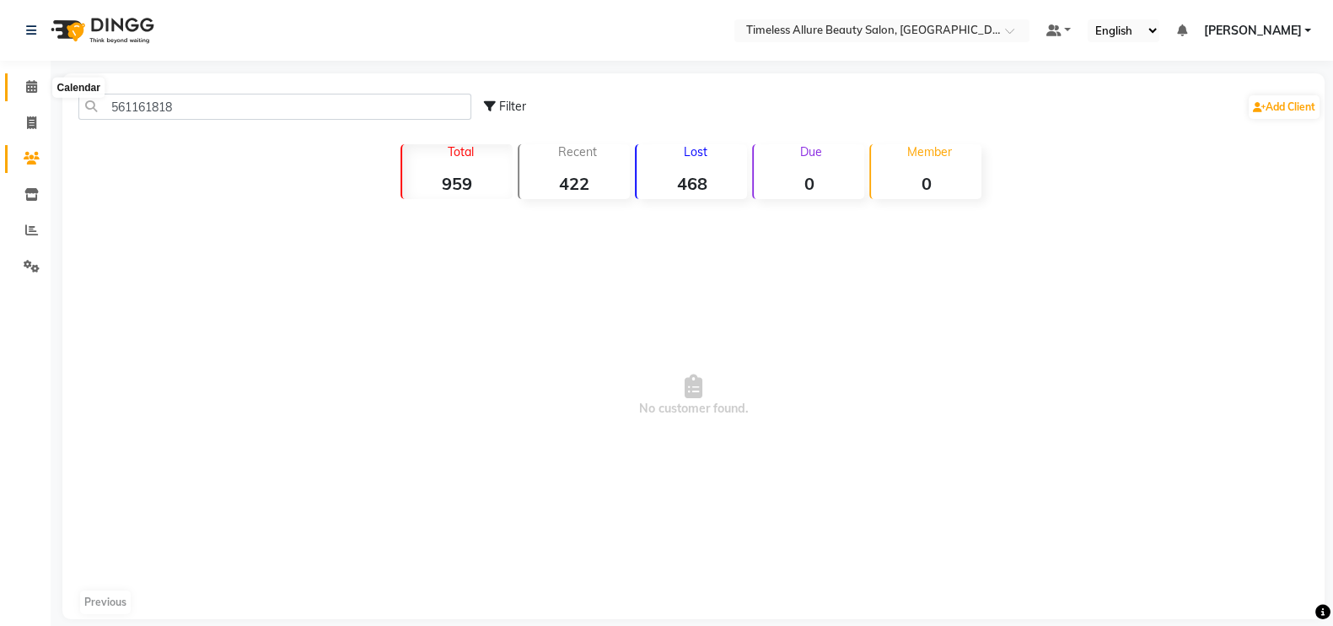
click at [37, 91] on span at bounding box center [32, 87] width 30 height 19
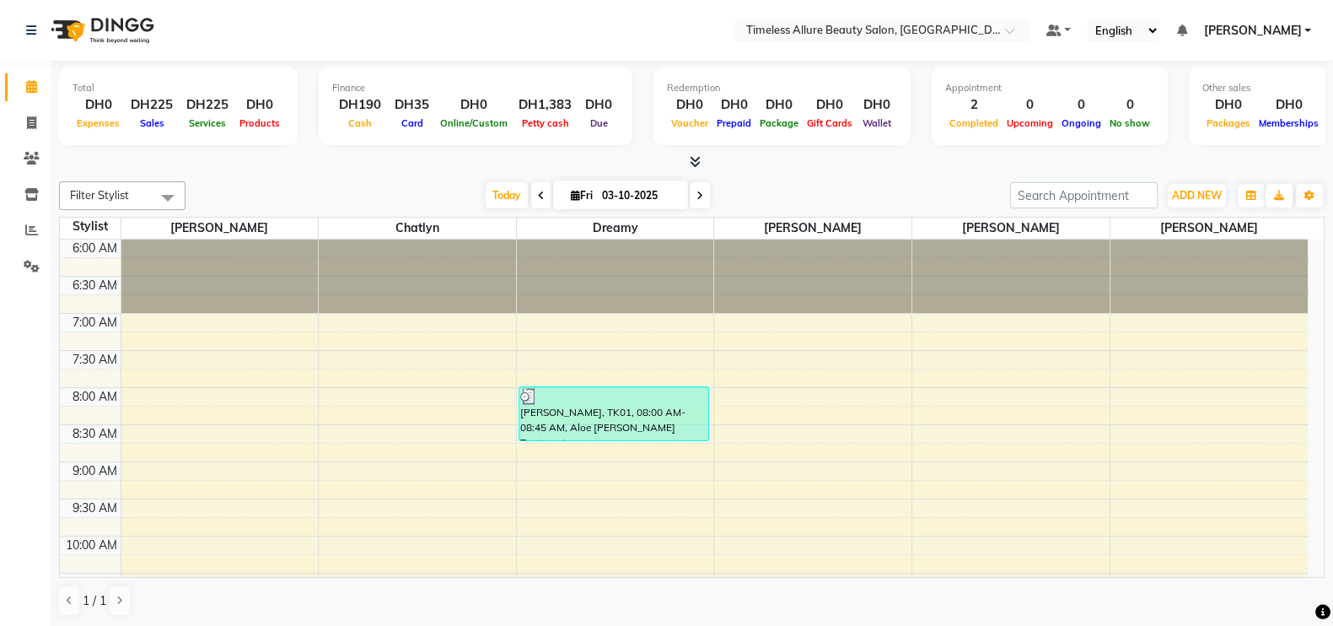
click at [702, 193] on span at bounding box center [700, 195] width 20 height 26
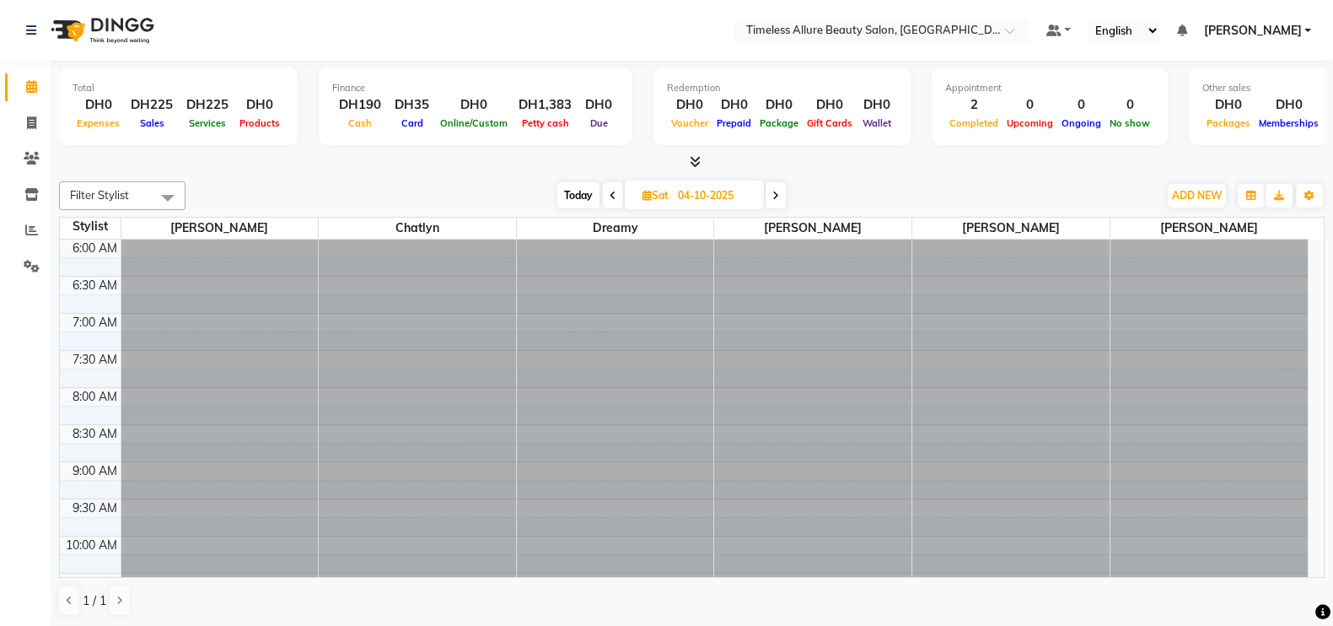
scroll to position [443, 0]
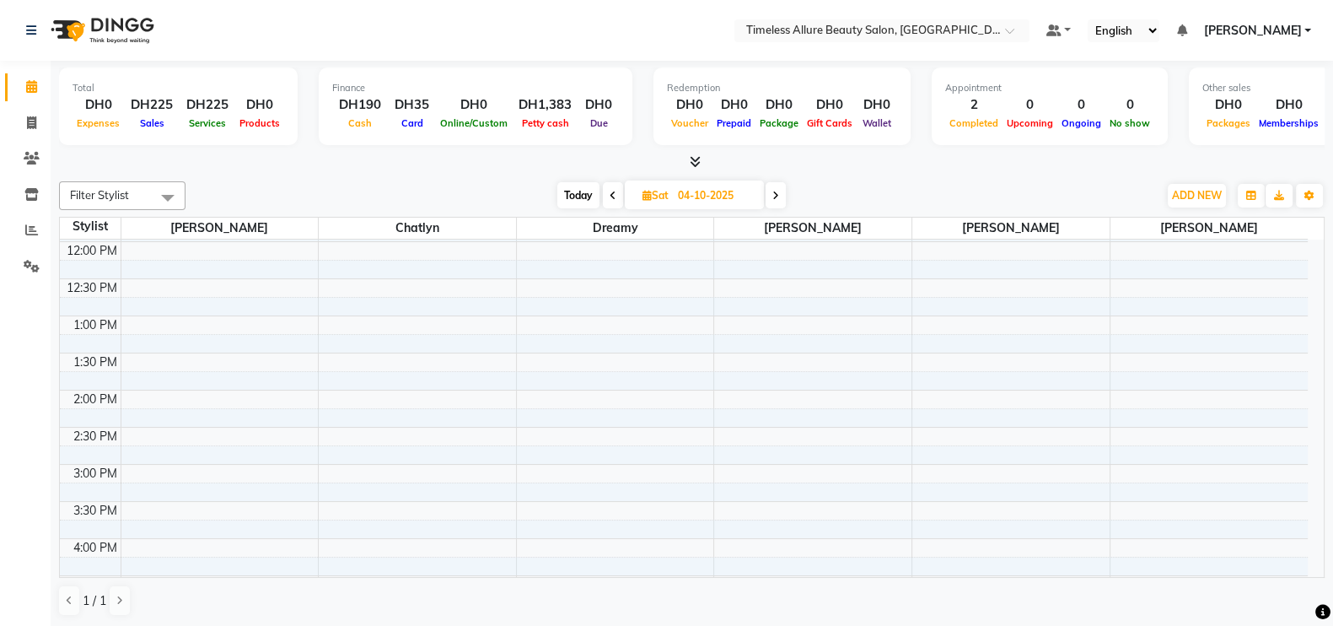
click at [777, 196] on icon at bounding box center [775, 196] width 7 height 10
click at [777, 196] on icon at bounding box center [776, 196] width 7 height 10
click at [777, 196] on icon at bounding box center [777, 196] width 7 height 10
click at [777, 196] on icon at bounding box center [775, 196] width 7 height 10
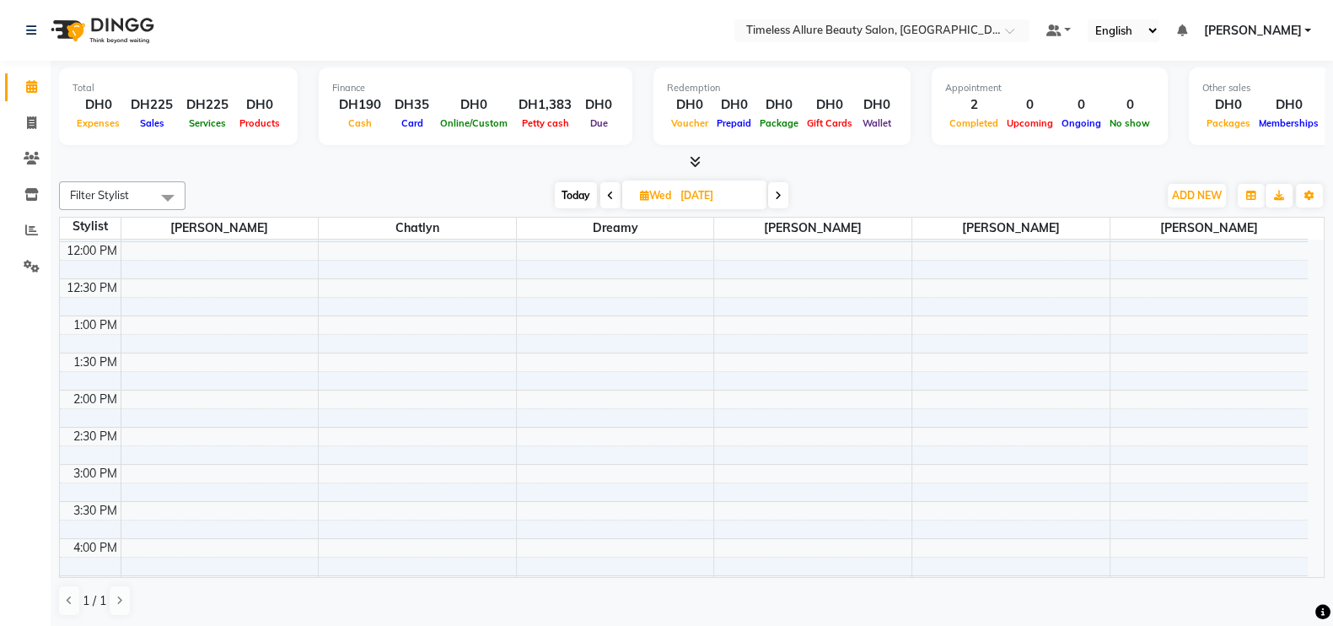
click at [777, 196] on icon at bounding box center [778, 196] width 7 height 10
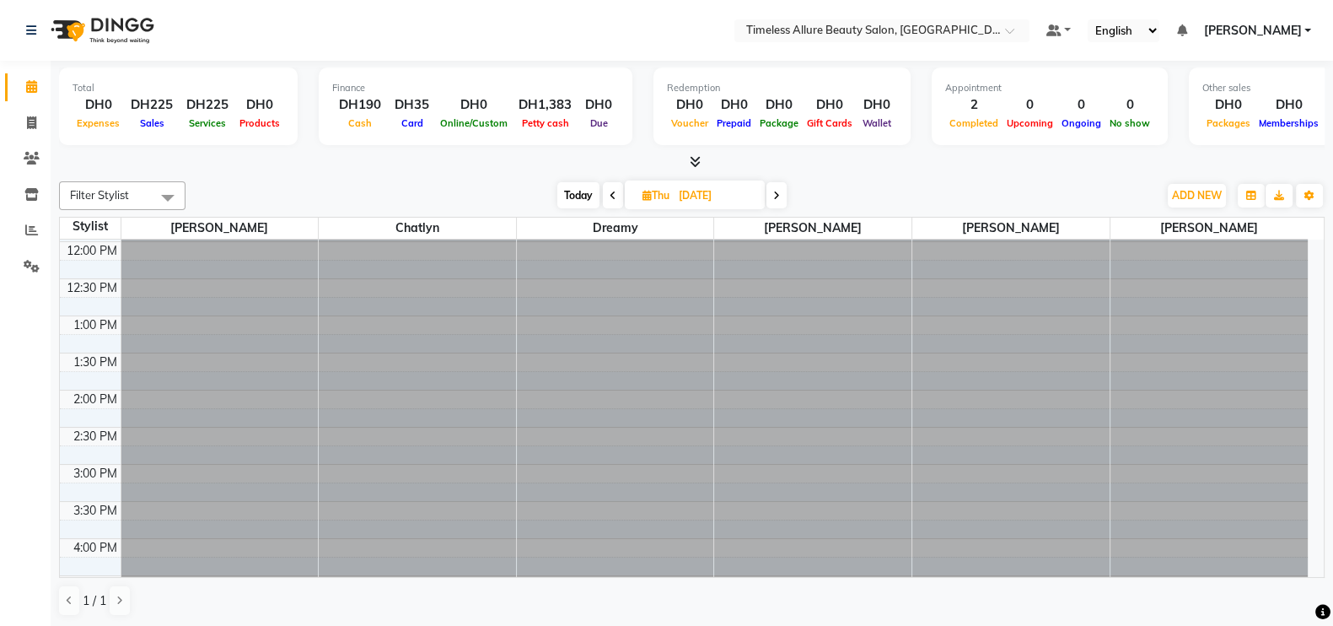
scroll to position [443, 0]
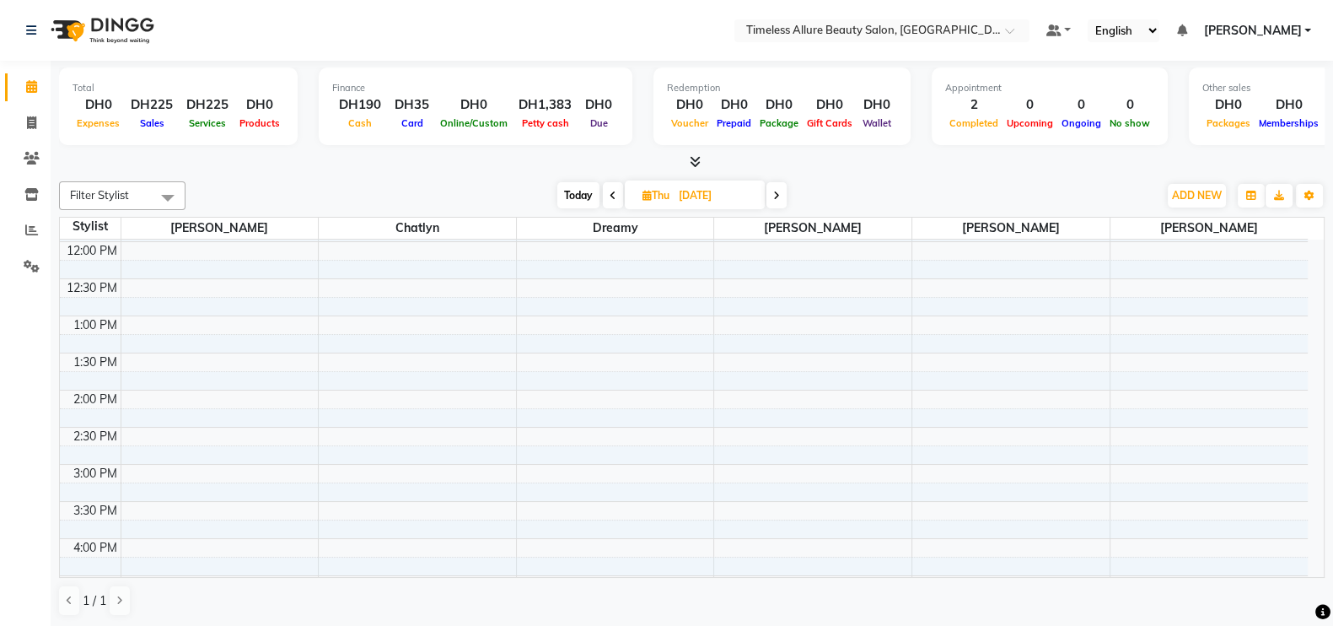
click at [777, 196] on icon at bounding box center [776, 196] width 7 height 10
type input "[DATE]"
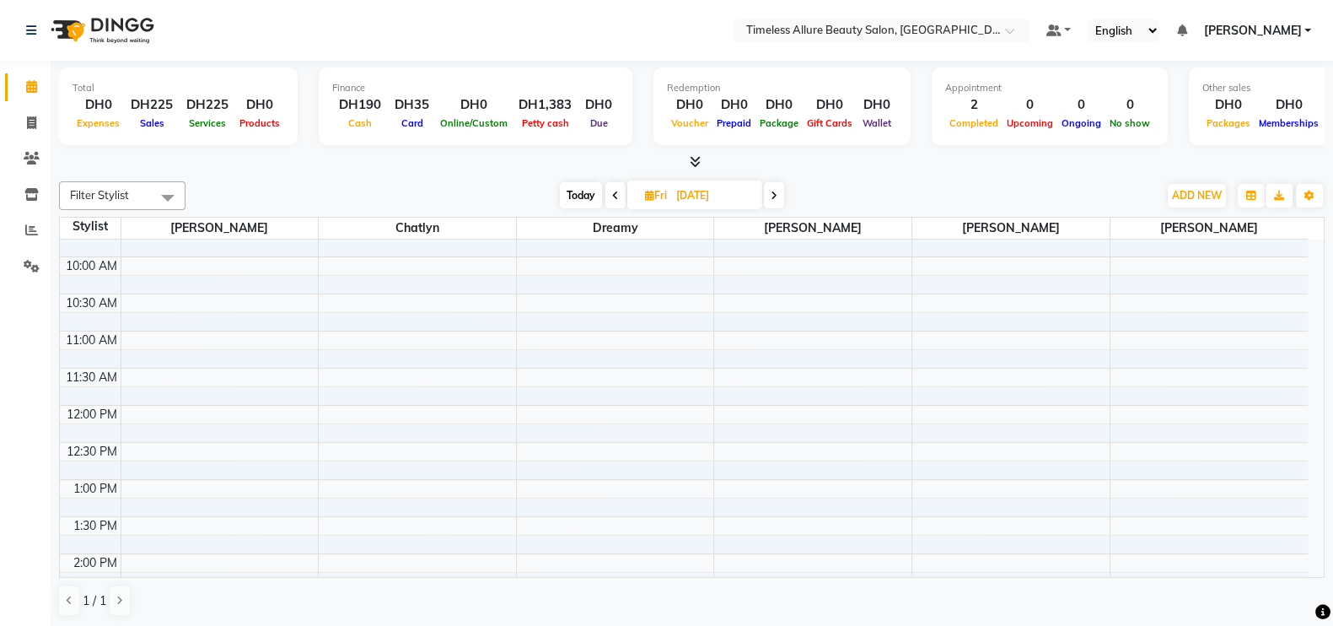
scroll to position [232, 0]
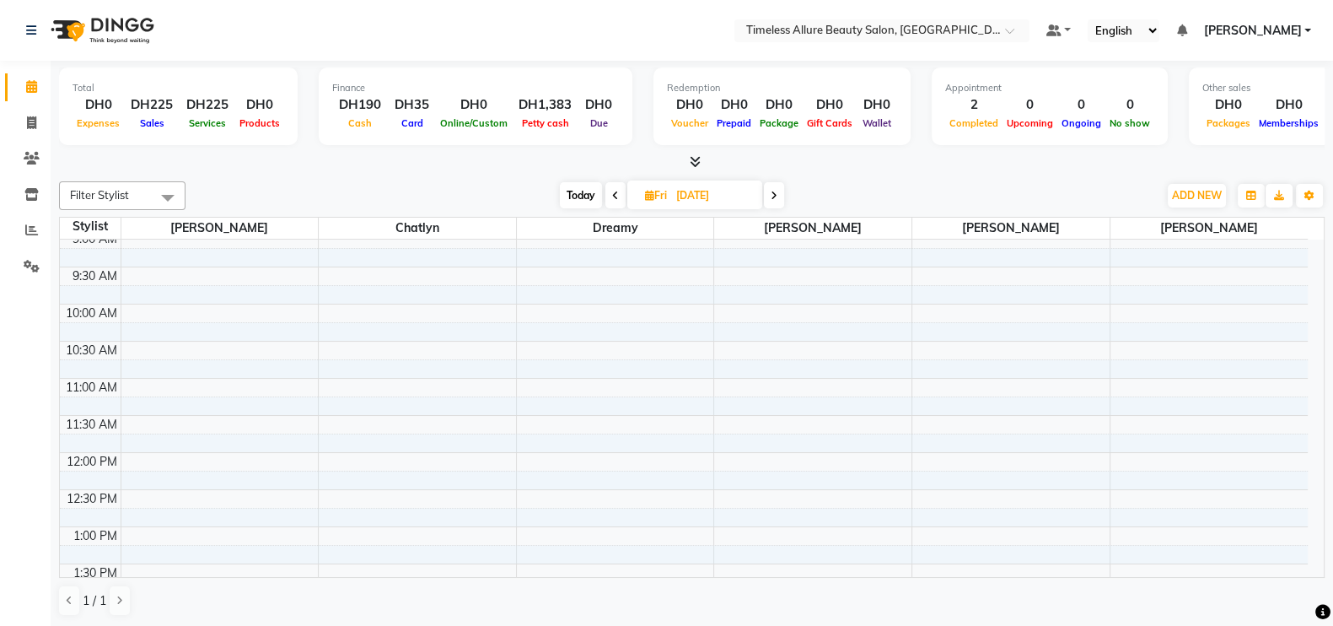
click at [607, 454] on div "6:00 AM 6:30 AM 7:00 AM 7:30 AM 8:00 AM 8:30 AM 9:00 AM 9:30 AM 10:00 AM 10:30 …" at bounding box center [684, 452] width 1248 height 889
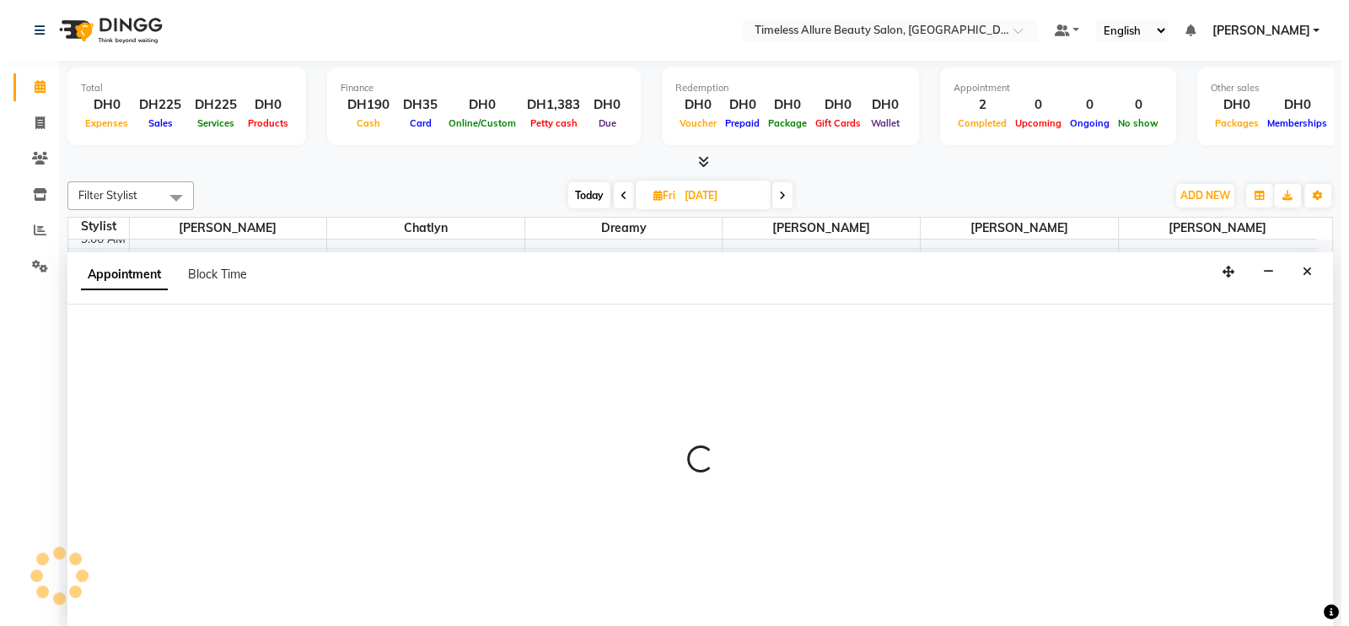
scroll to position [1, 0]
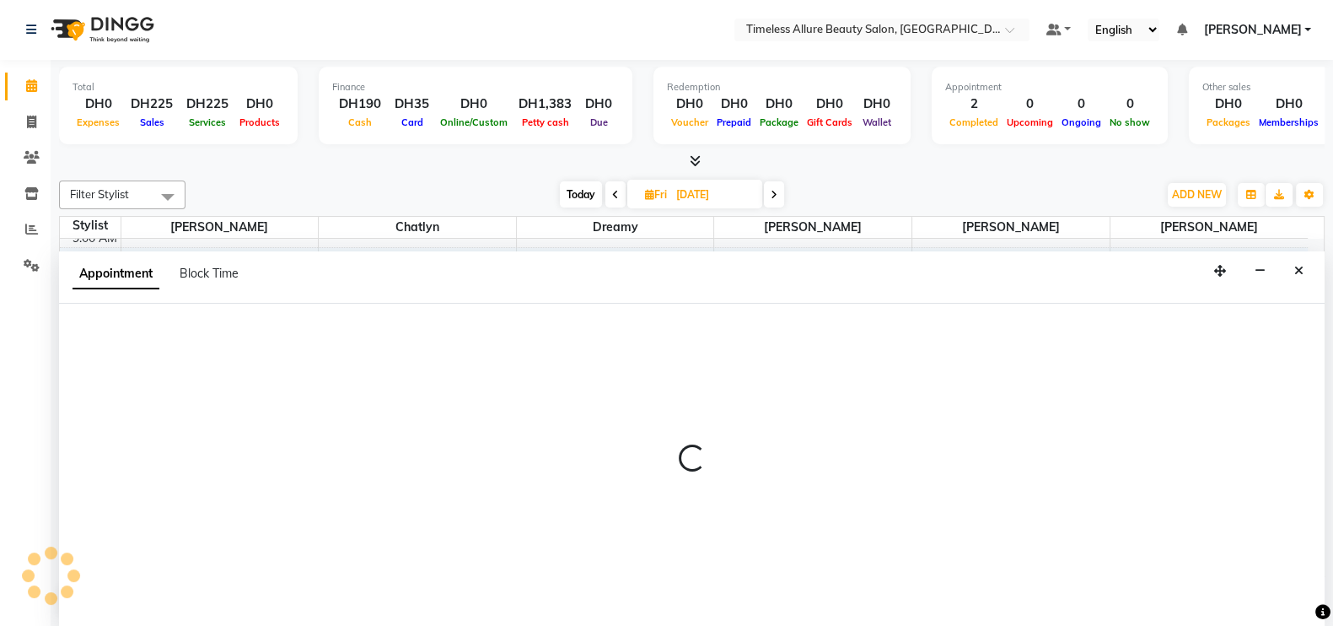
select select "61545"
select select "720"
select select "tentative"
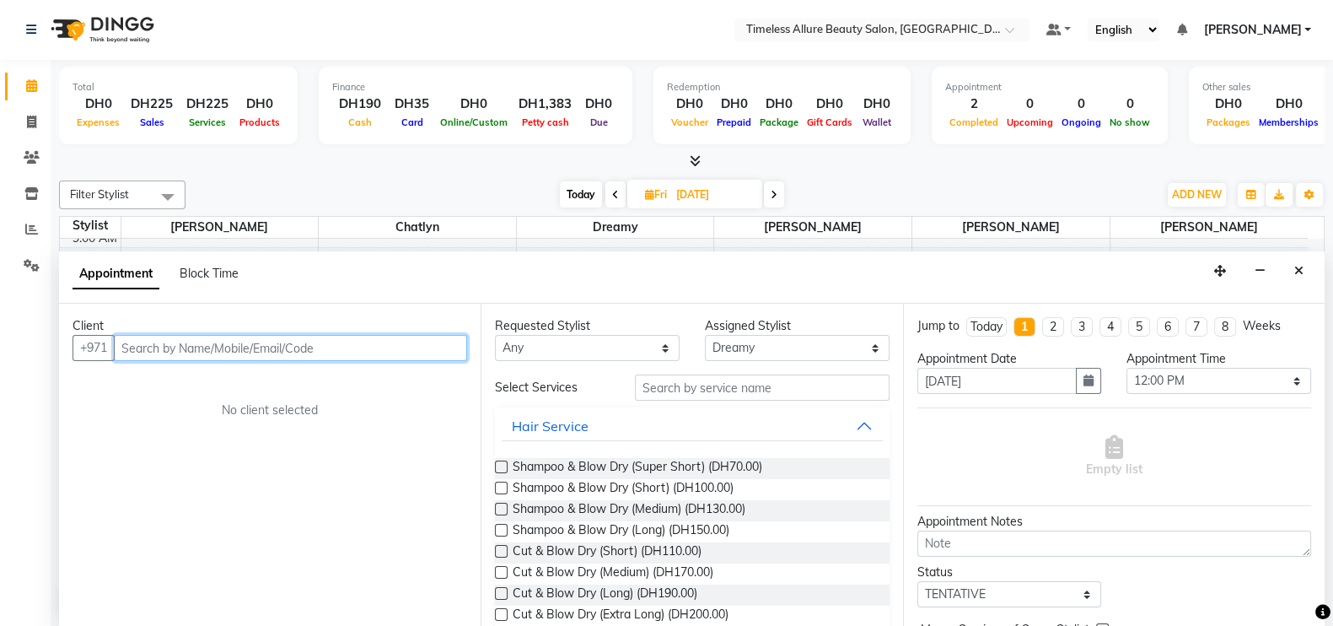
click at [386, 339] on input "text" at bounding box center [290, 348] width 353 height 26
type input "561161818"
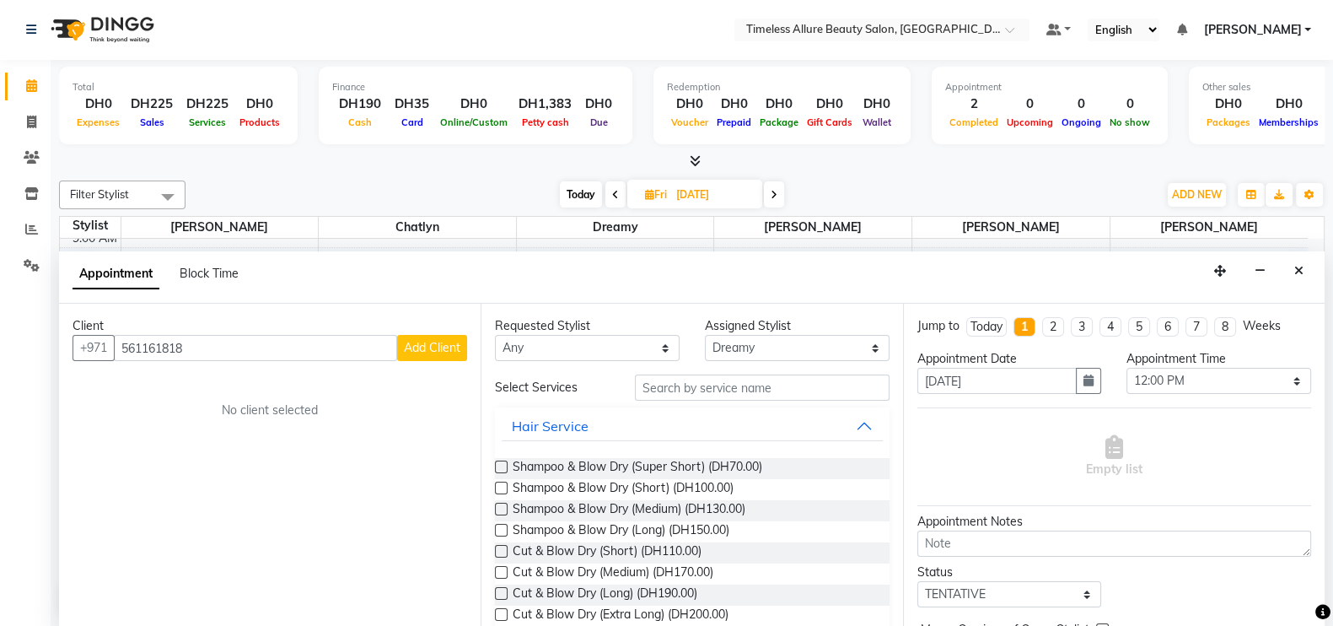
click at [431, 347] on span "Add Client" at bounding box center [432, 347] width 56 height 15
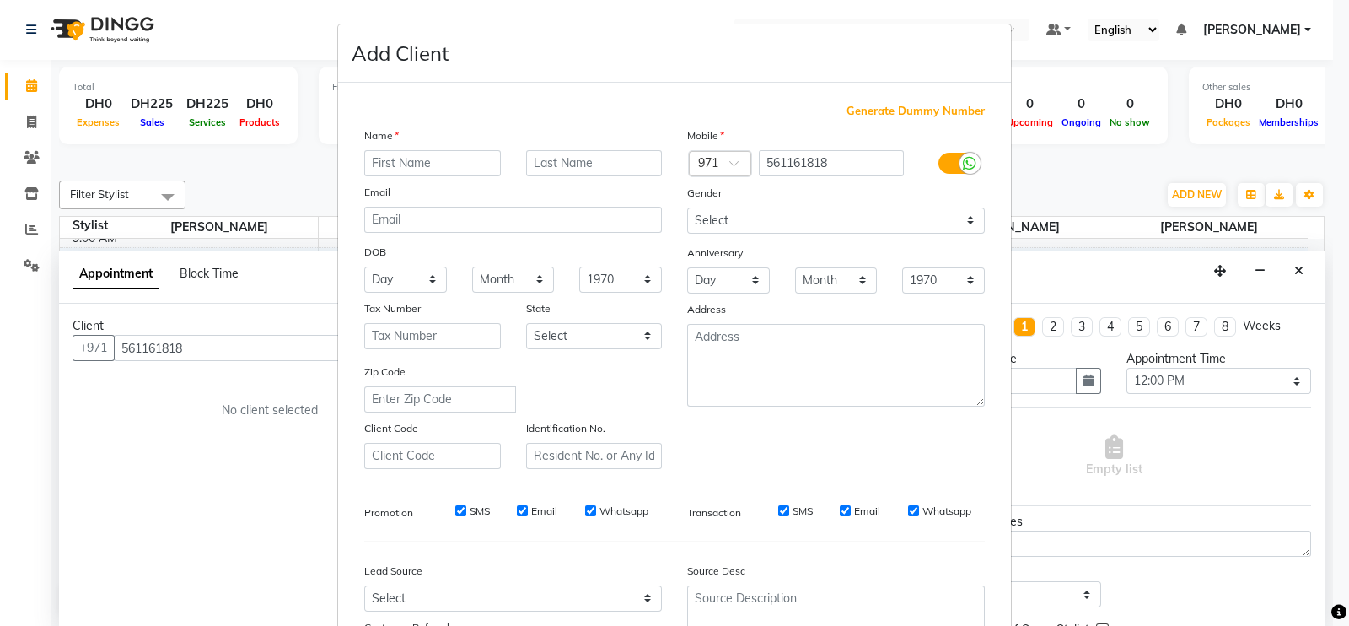
click at [434, 162] on input "text" at bounding box center [432, 163] width 137 height 26
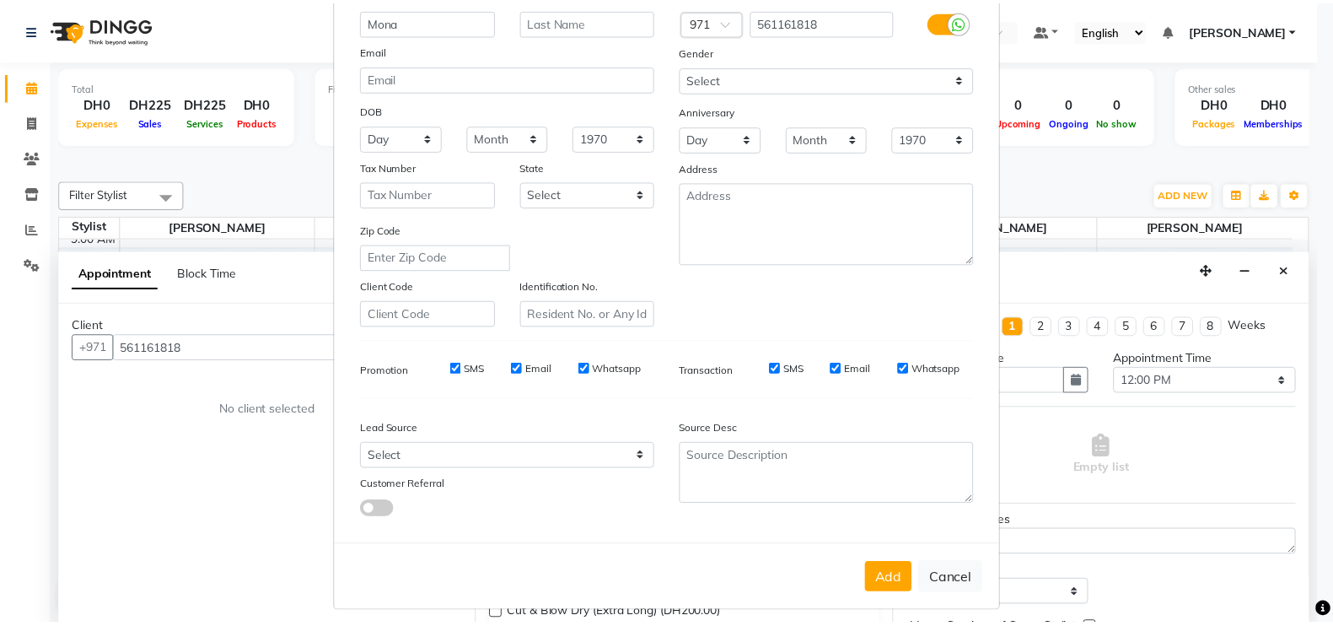
scroll to position [162, 0]
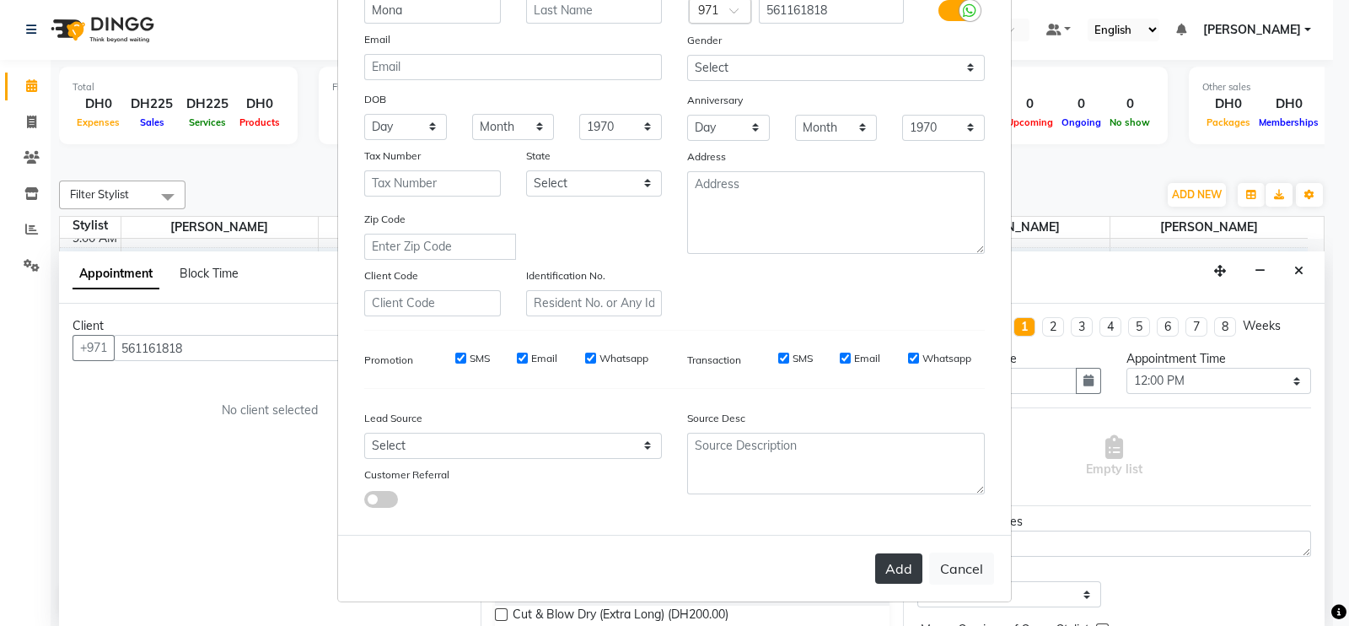
type input "Mona"
click at [897, 569] on button "Add" at bounding box center [898, 568] width 47 height 30
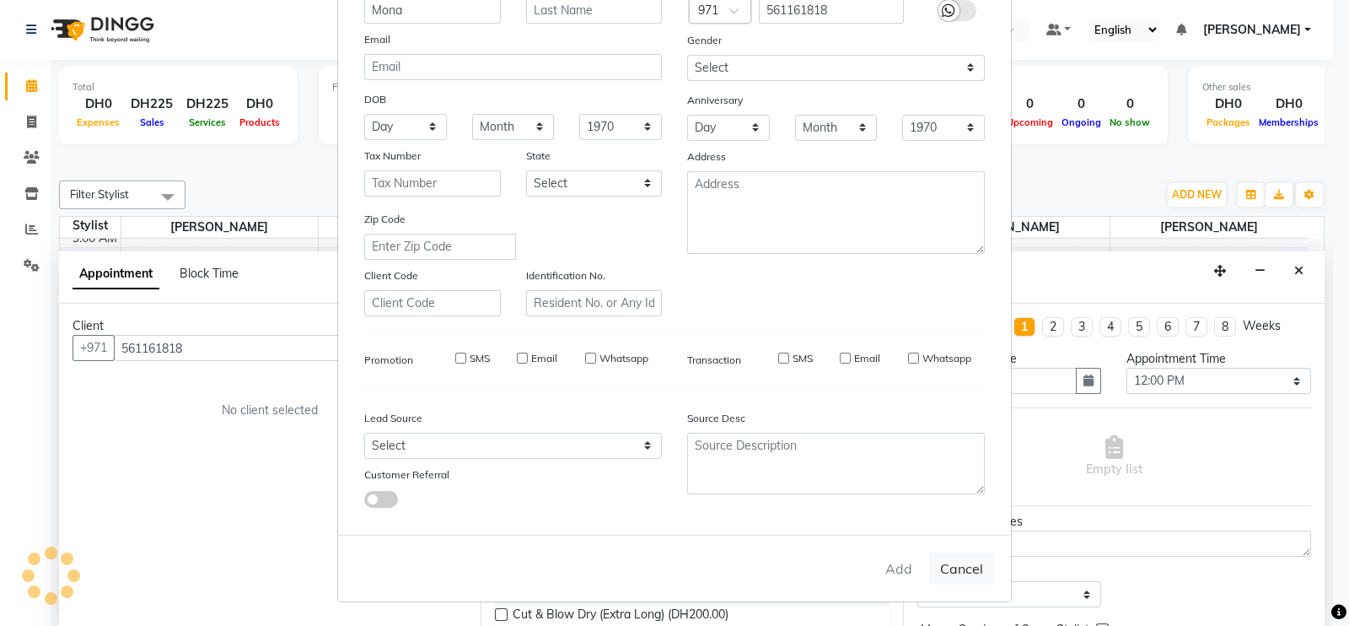
select select
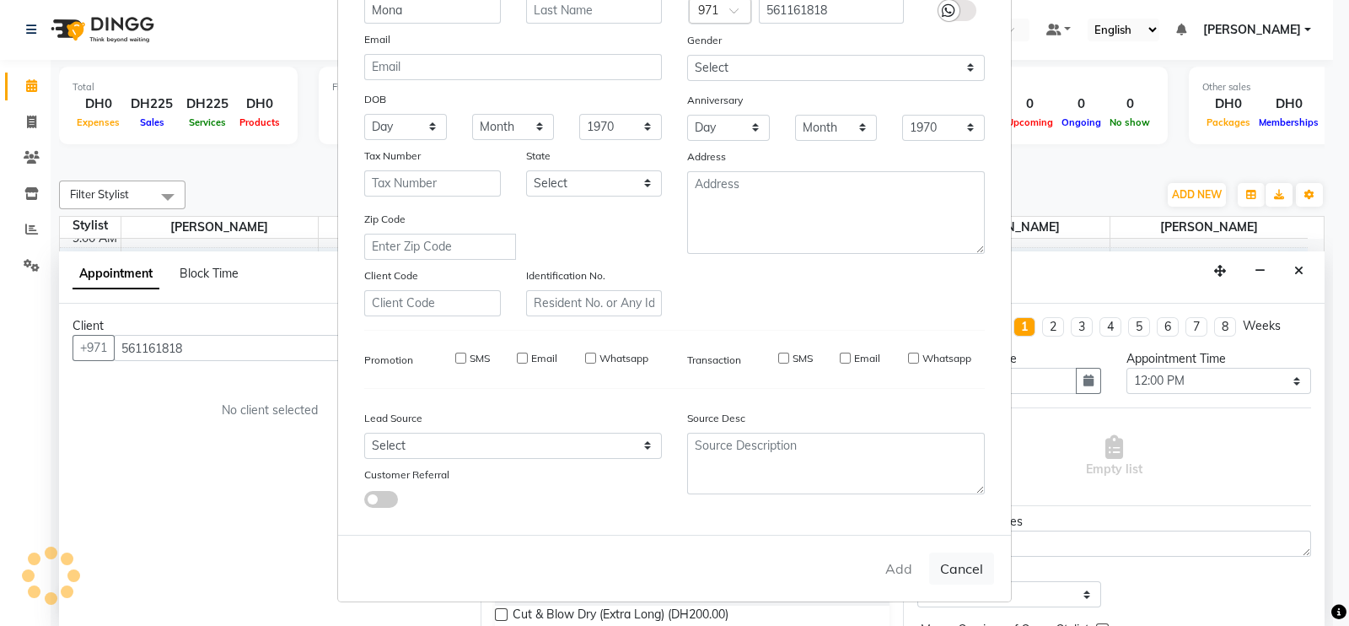
select select
checkbox input "false"
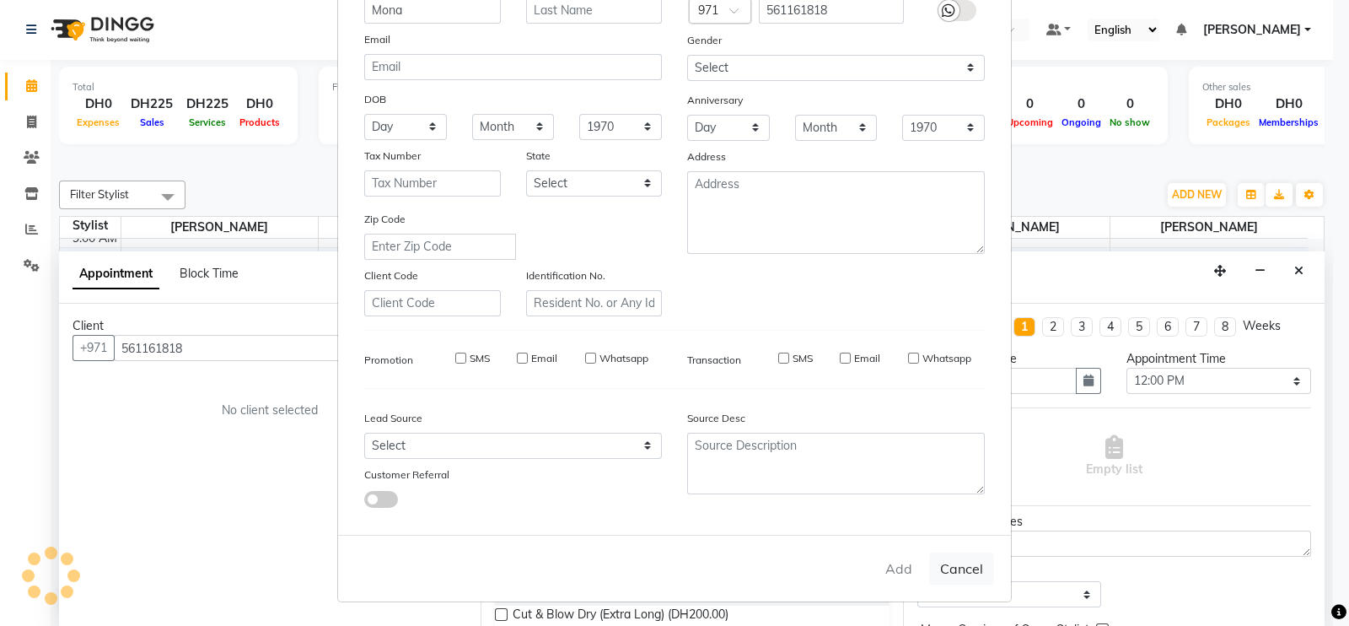
checkbox input "false"
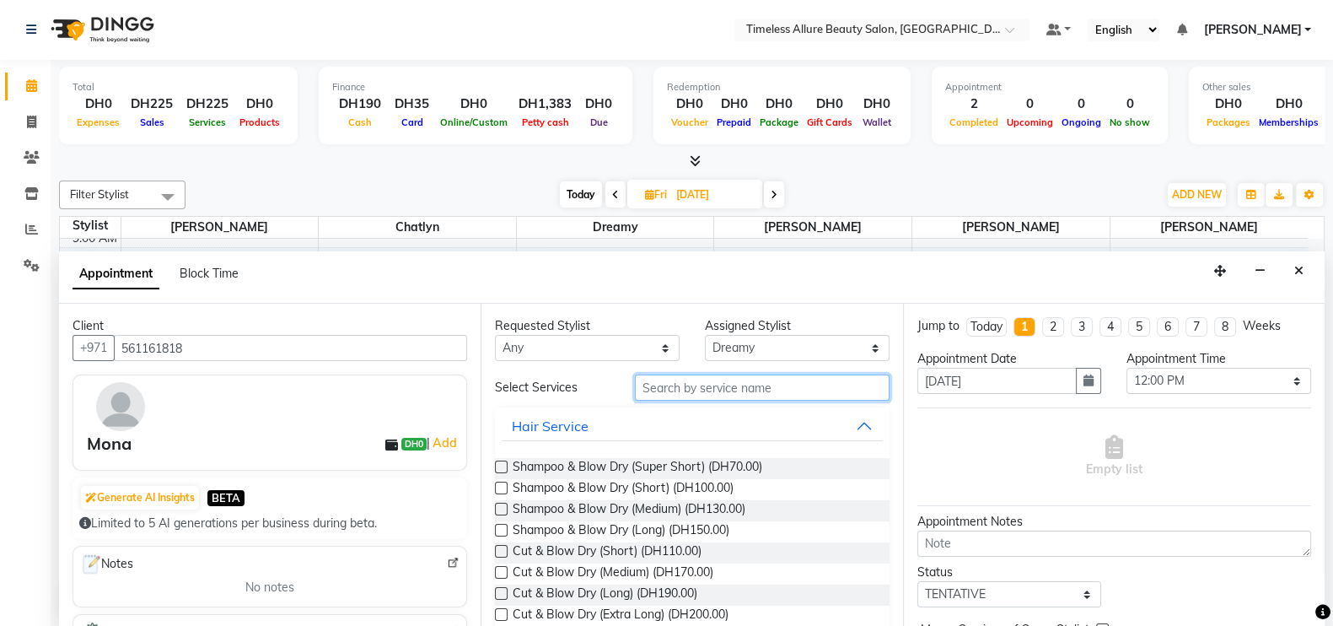
click at [752, 390] on input "text" at bounding box center [762, 387] width 255 height 26
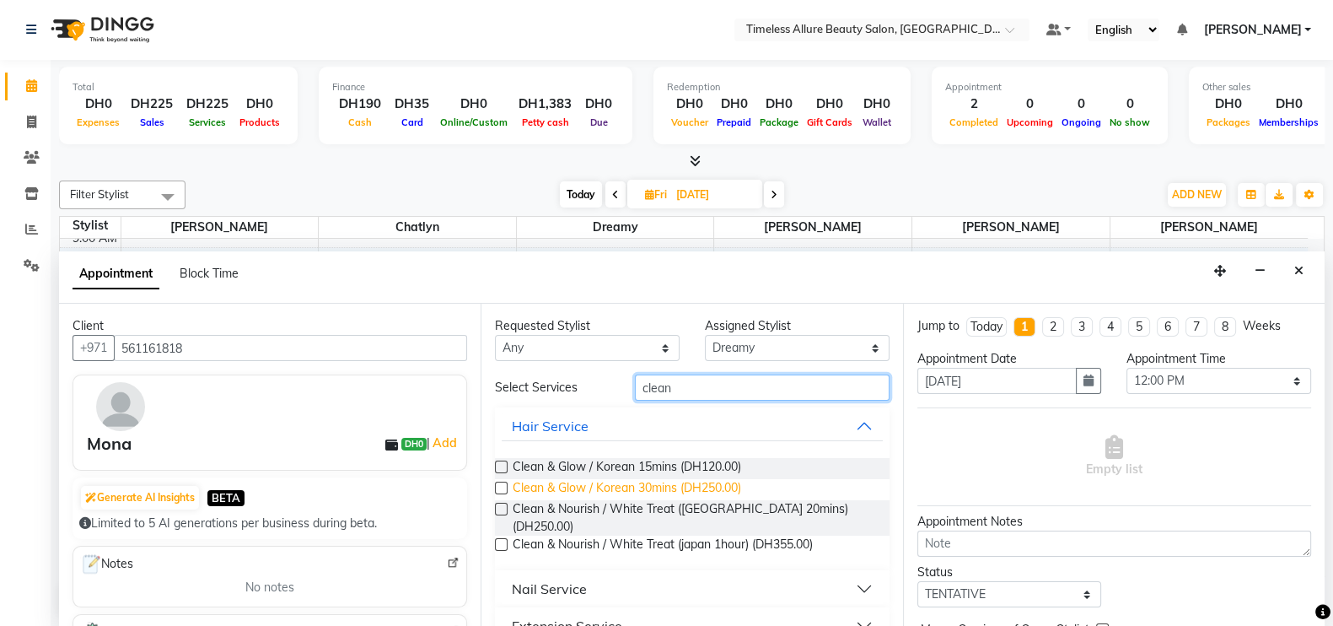
type input "clean"
click at [557, 481] on span "Clean & Glow / Korean 30mins (DH250.00)" at bounding box center [627, 489] width 228 height 21
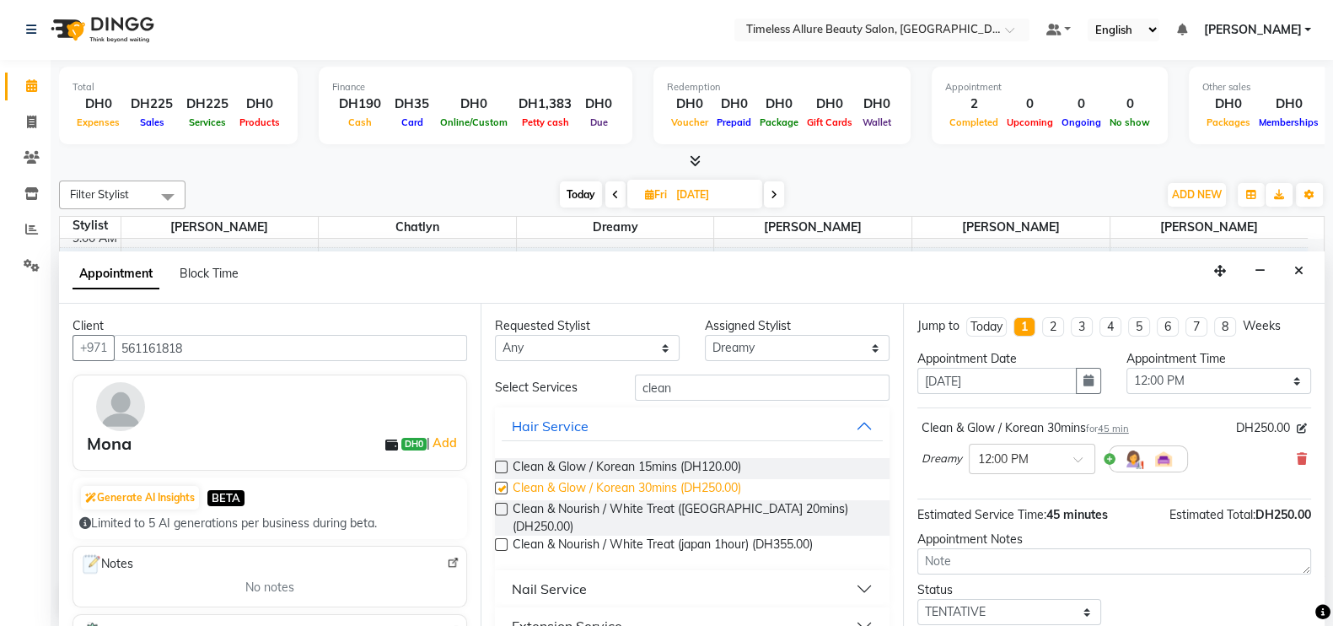
checkbox input "false"
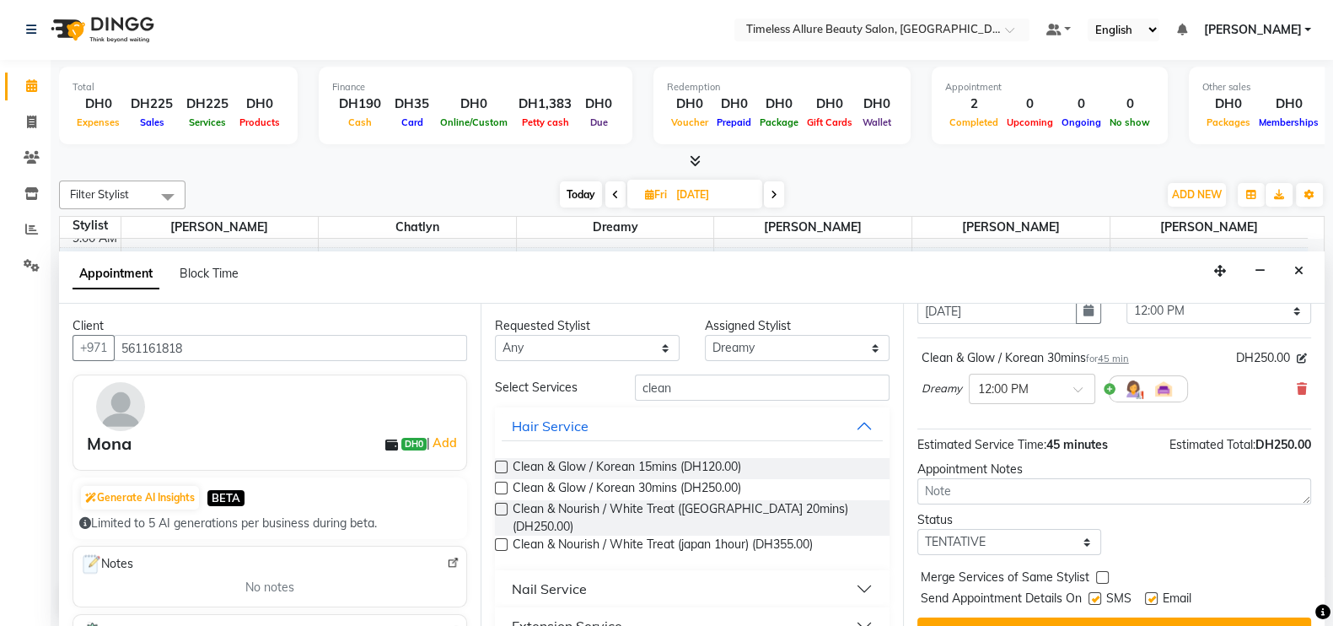
scroll to position [103, 0]
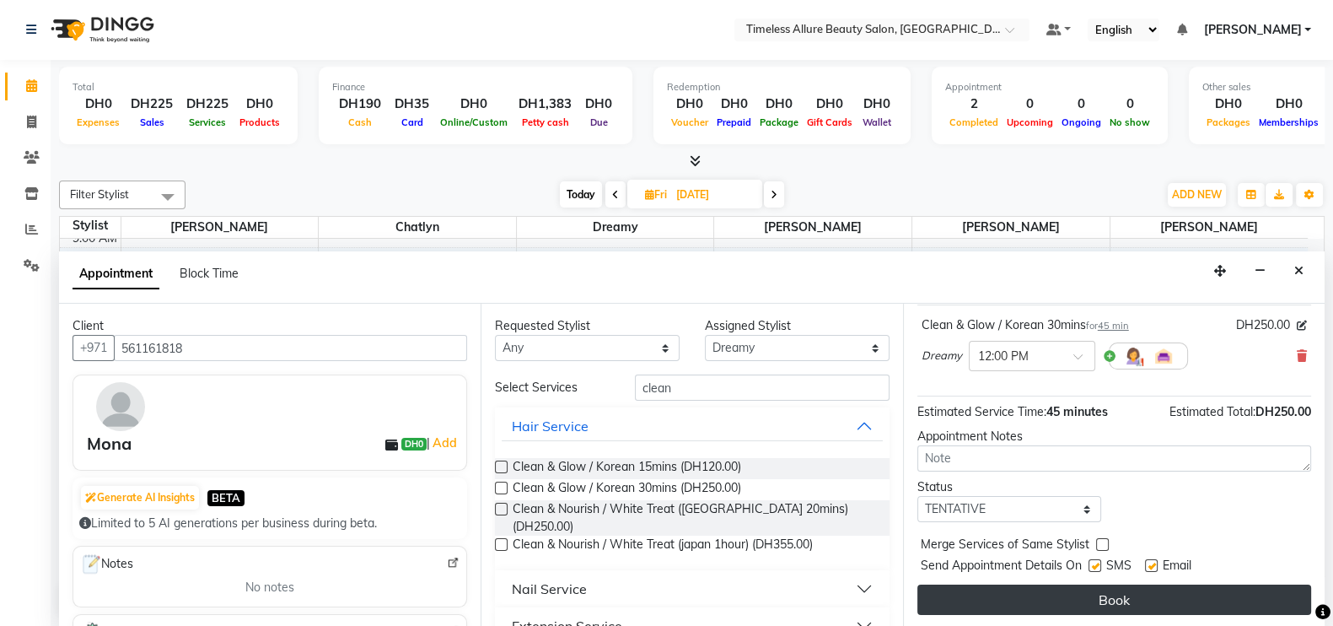
click at [1106, 592] on button "Book" at bounding box center [1114, 599] width 394 height 30
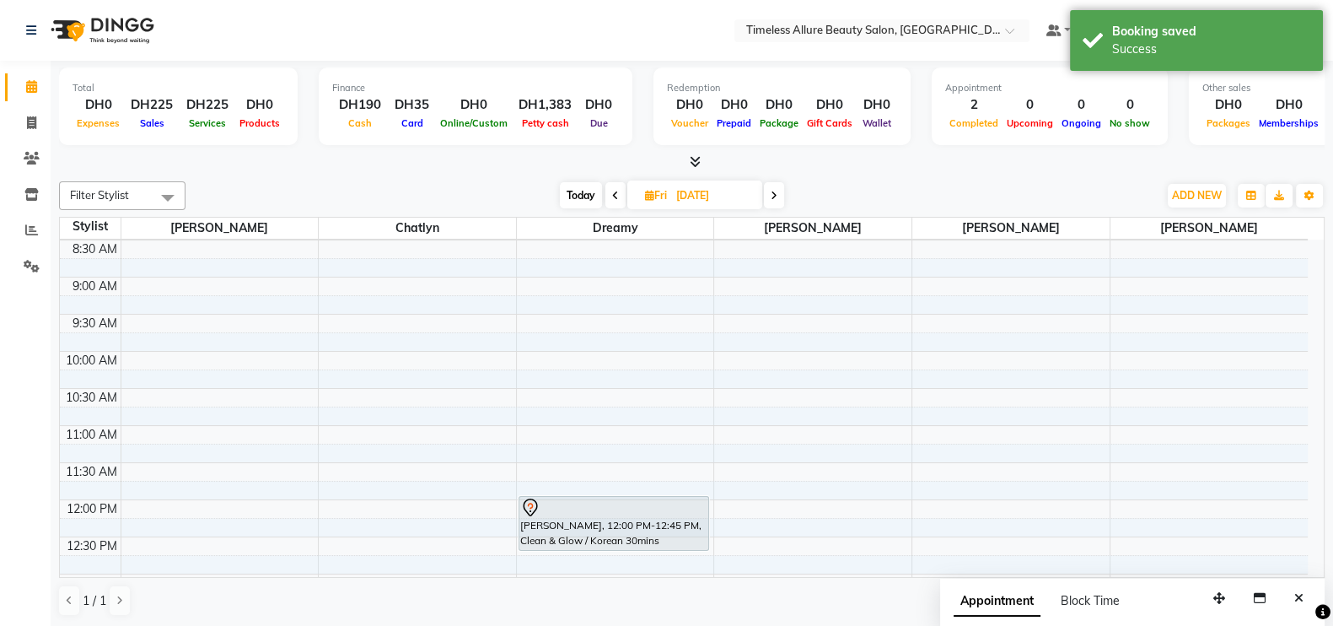
scroll to position [189, 0]
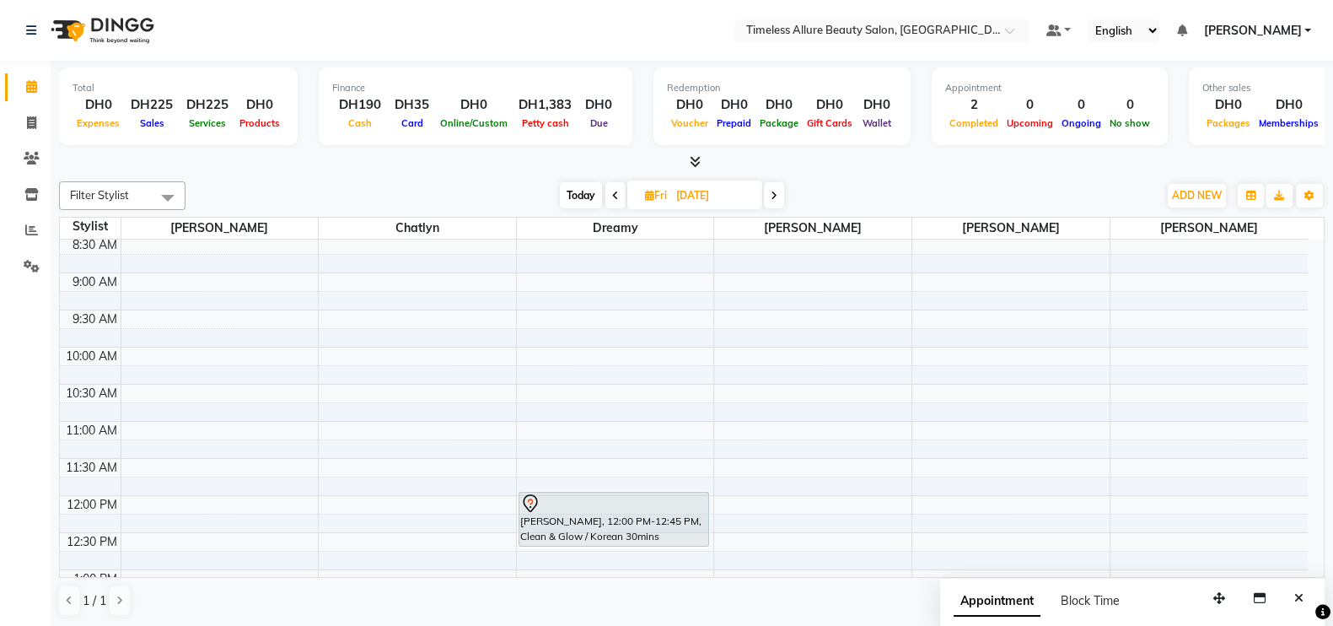
click at [620, 190] on span at bounding box center [615, 195] width 20 height 26
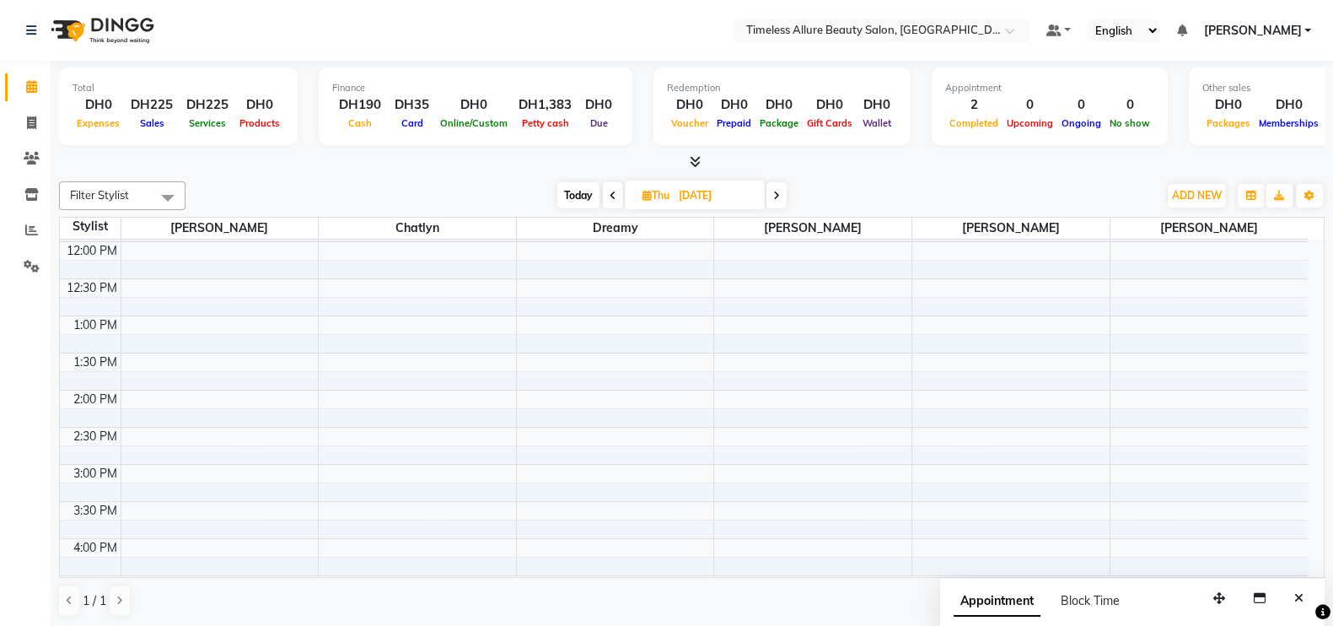
click at [615, 194] on span at bounding box center [613, 195] width 20 height 26
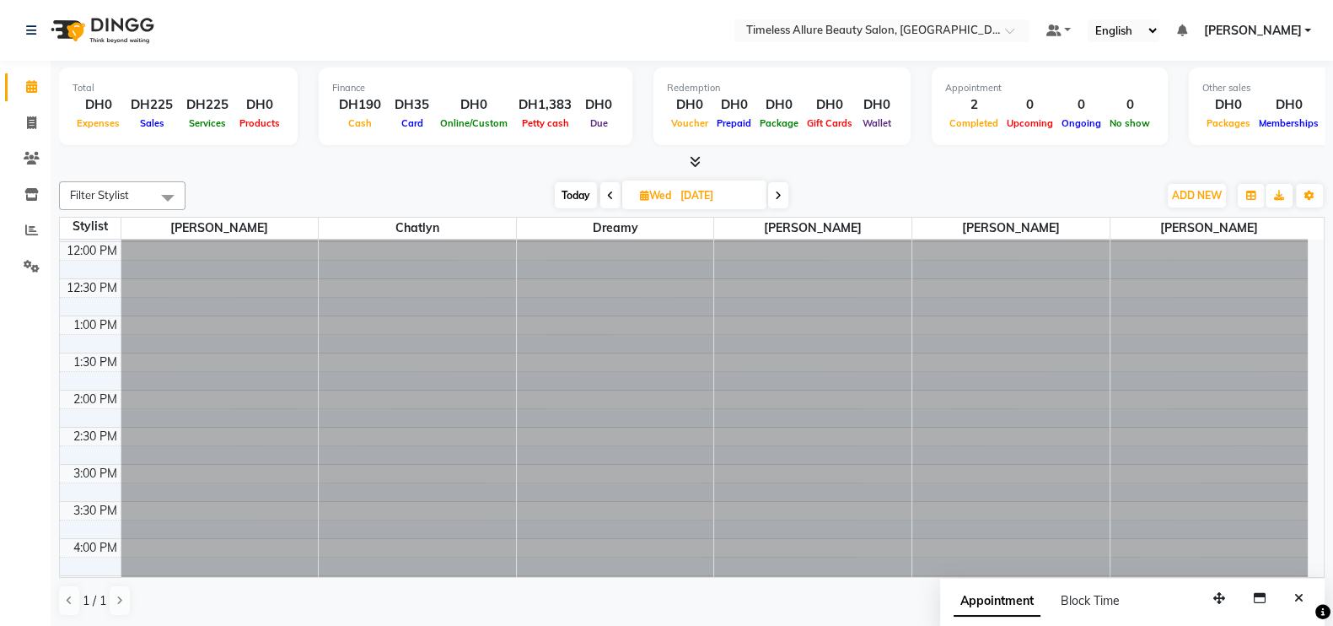
scroll to position [443, 0]
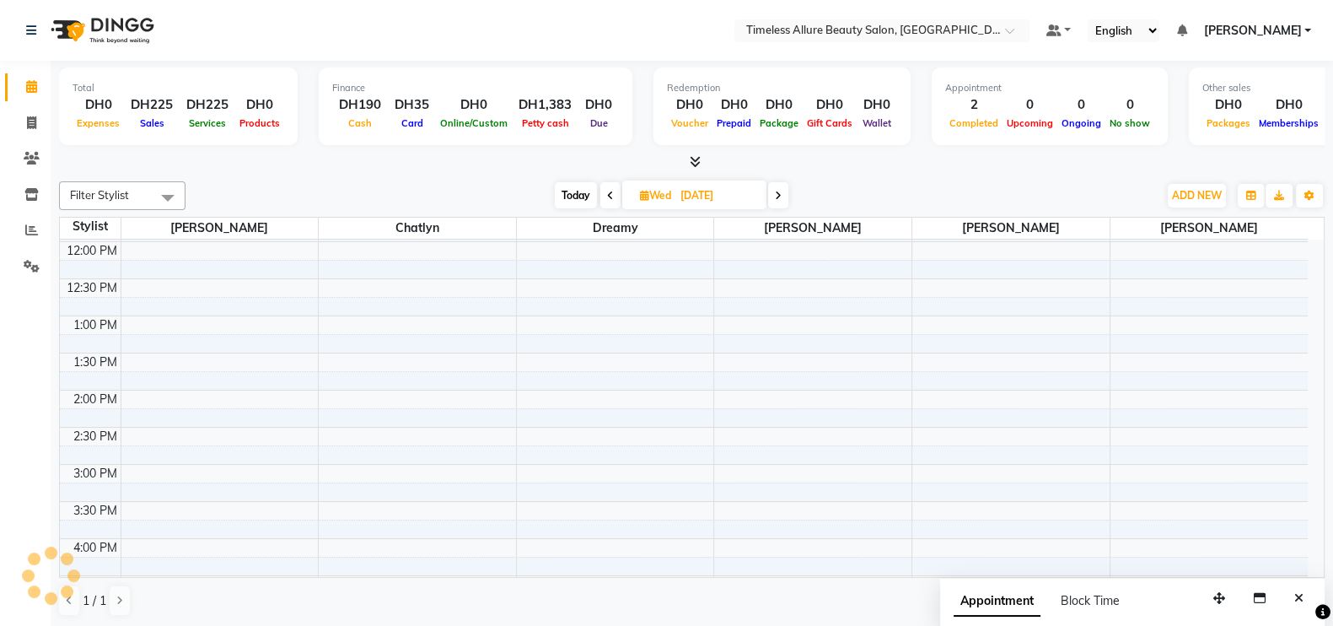
click at [611, 195] on icon at bounding box center [610, 196] width 7 height 10
click at [610, 195] on icon at bounding box center [613, 196] width 7 height 10
click at [608, 195] on icon at bounding box center [611, 196] width 7 height 10
click at [614, 202] on span at bounding box center [612, 195] width 20 height 26
click at [615, 198] on icon at bounding box center [613, 196] width 7 height 10
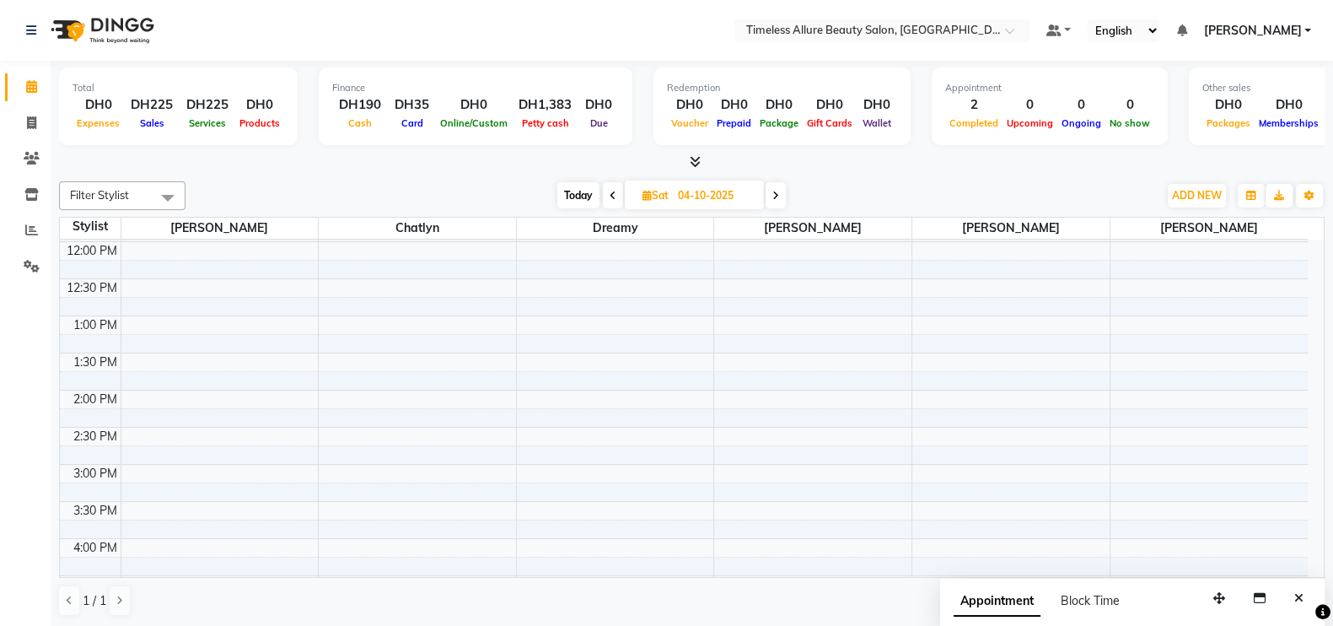
type input "03-10-2025"
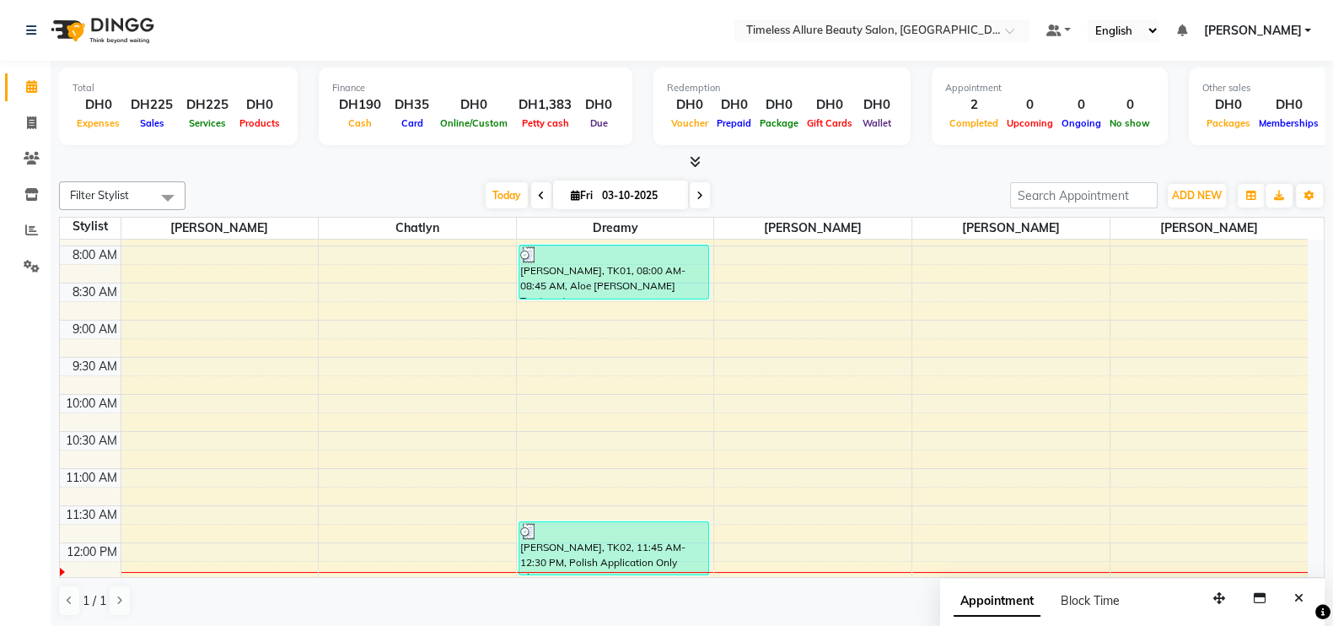
scroll to position [156, 0]
